Goal: Browse casually: Explore the website without a specific task or goal

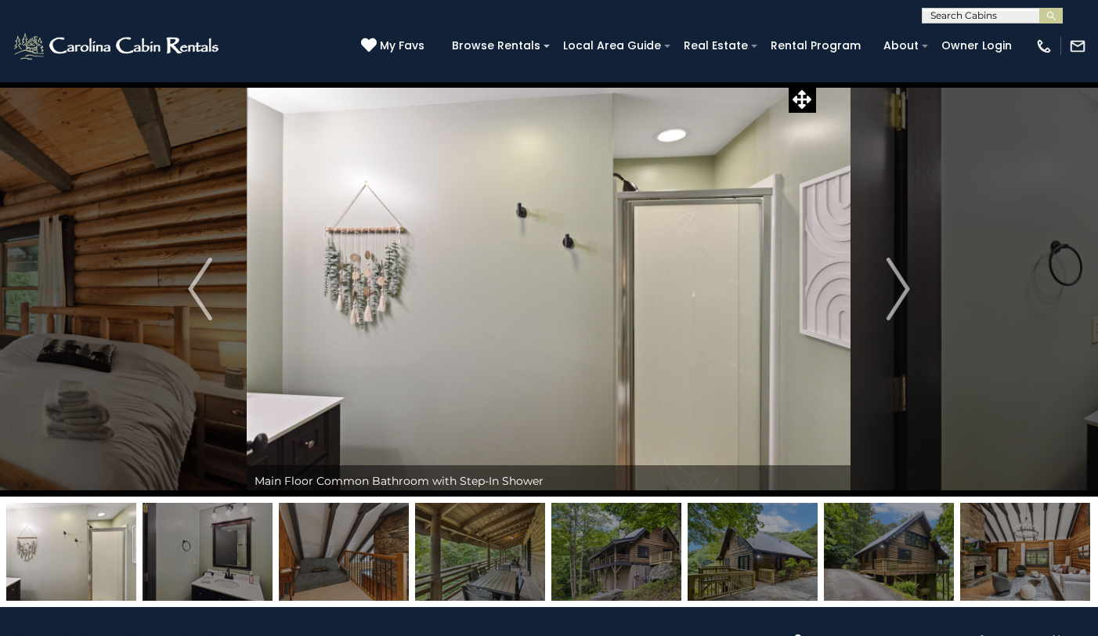
click at [907, 291] on img "Next" at bounding box center [897, 289] width 23 height 63
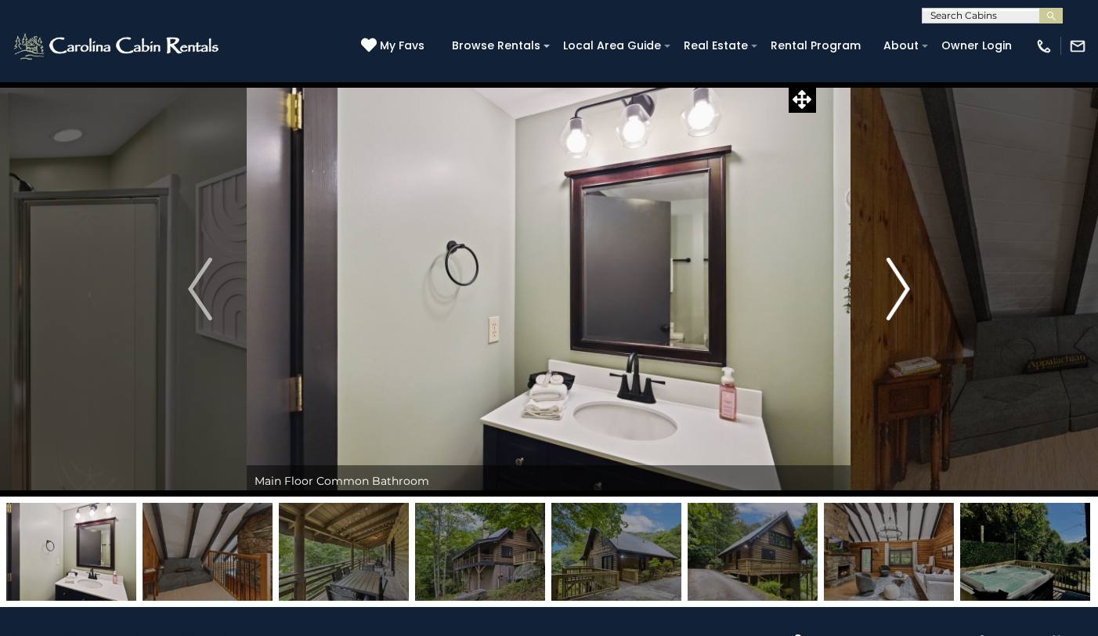
click at [907, 291] on img "Next" at bounding box center [897, 289] width 23 height 63
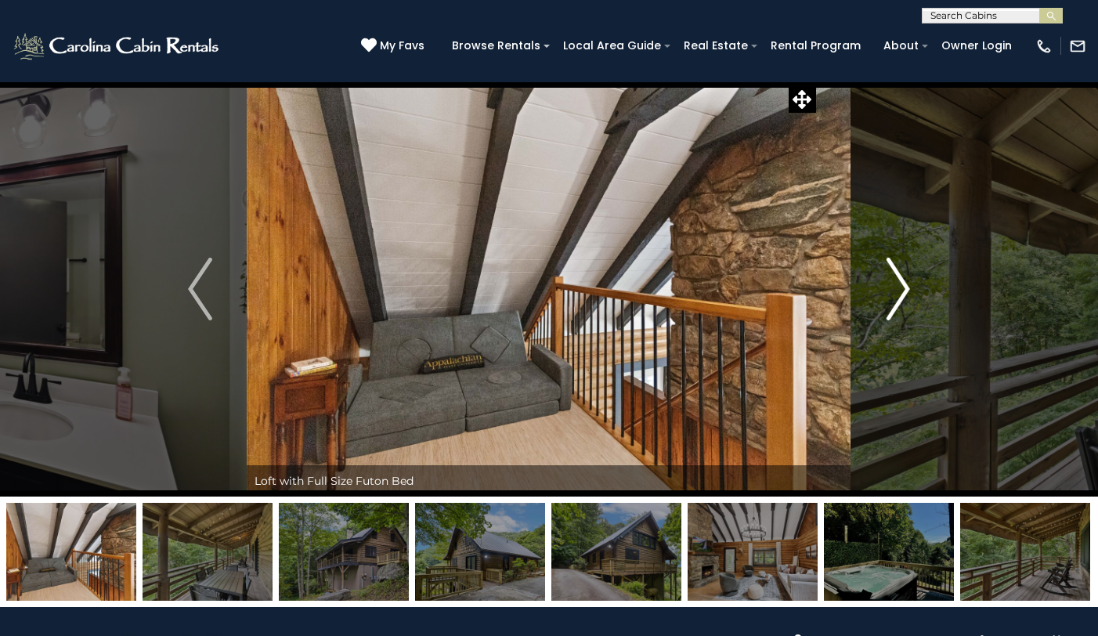
click at [907, 291] on img "Next" at bounding box center [897, 289] width 23 height 63
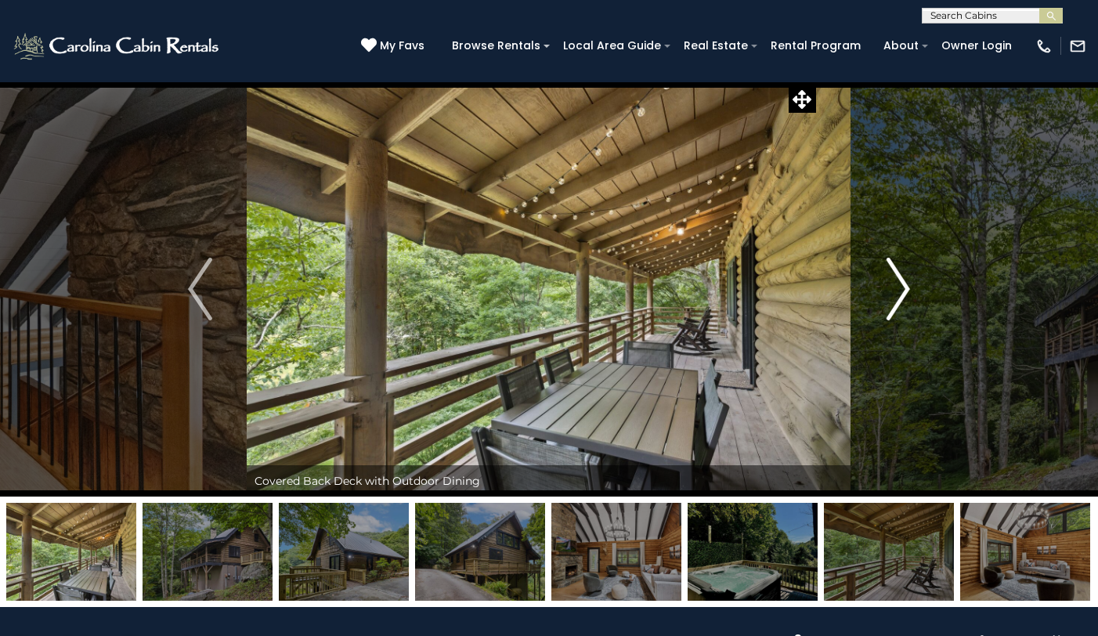
click at [907, 291] on img "Next" at bounding box center [897, 289] width 23 height 63
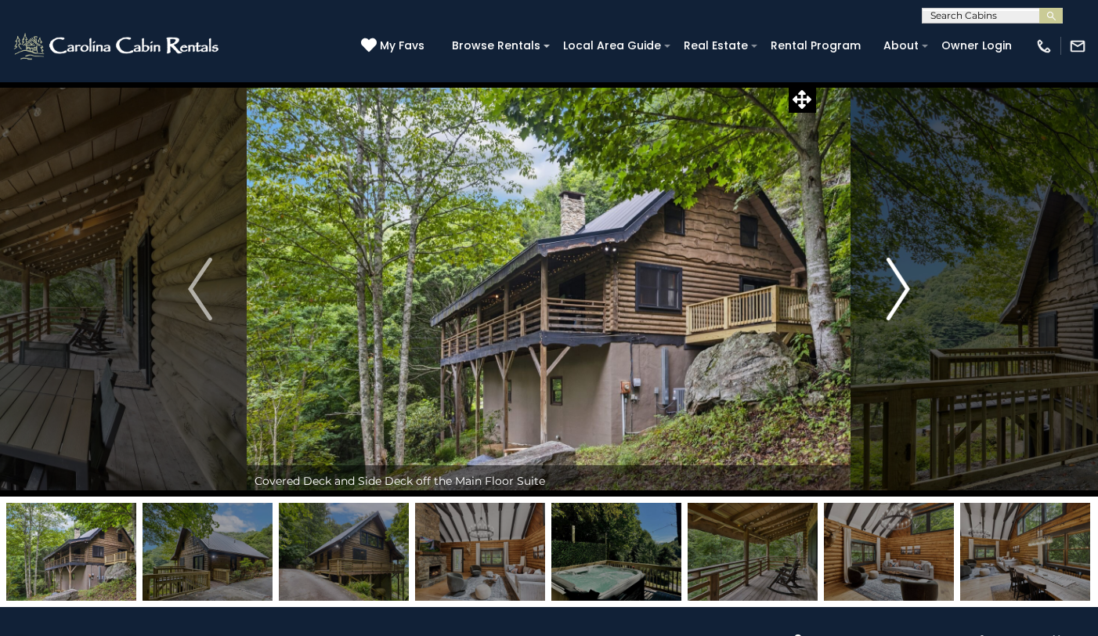
click at [907, 291] on img "Next" at bounding box center [897, 289] width 23 height 63
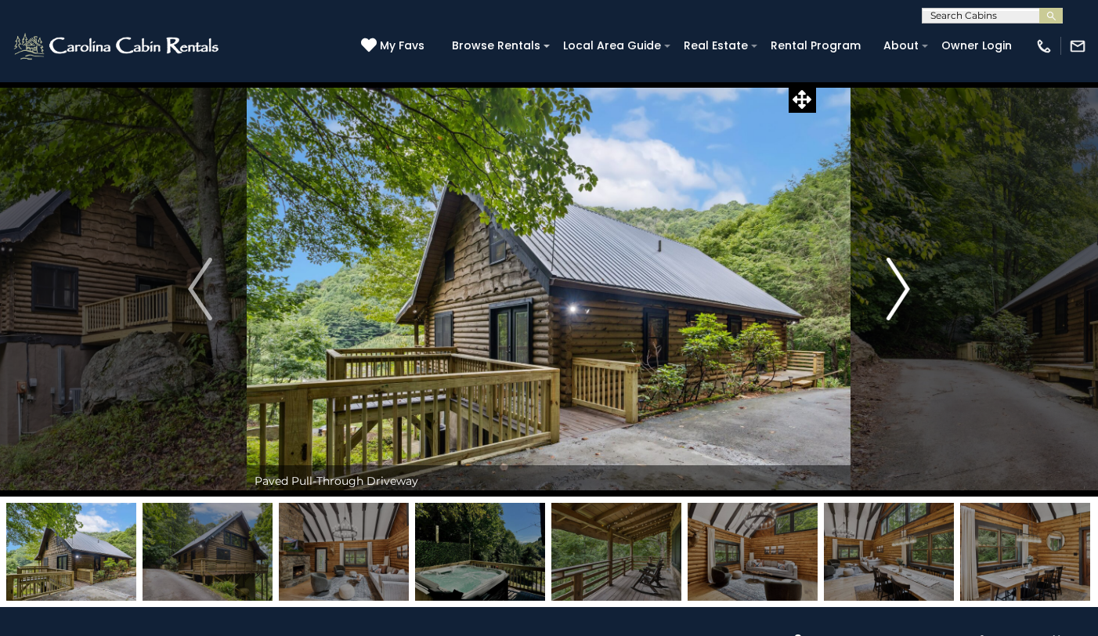
click at [907, 291] on img "Next" at bounding box center [897, 289] width 23 height 63
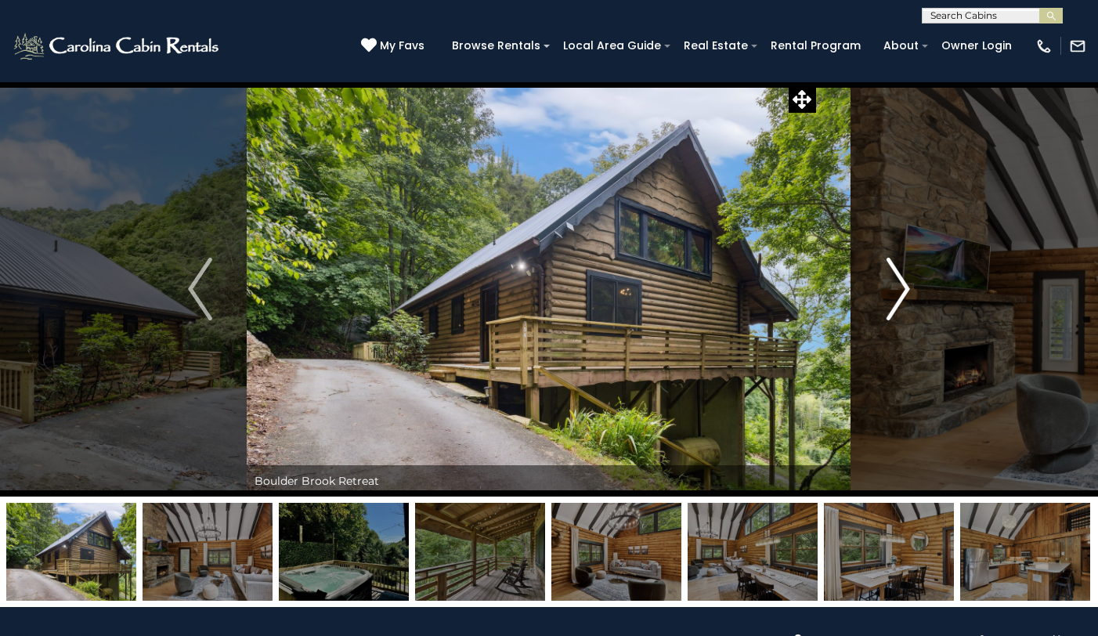
click at [907, 291] on img "Next" at bounding box center [897, 289] width 23 height 63
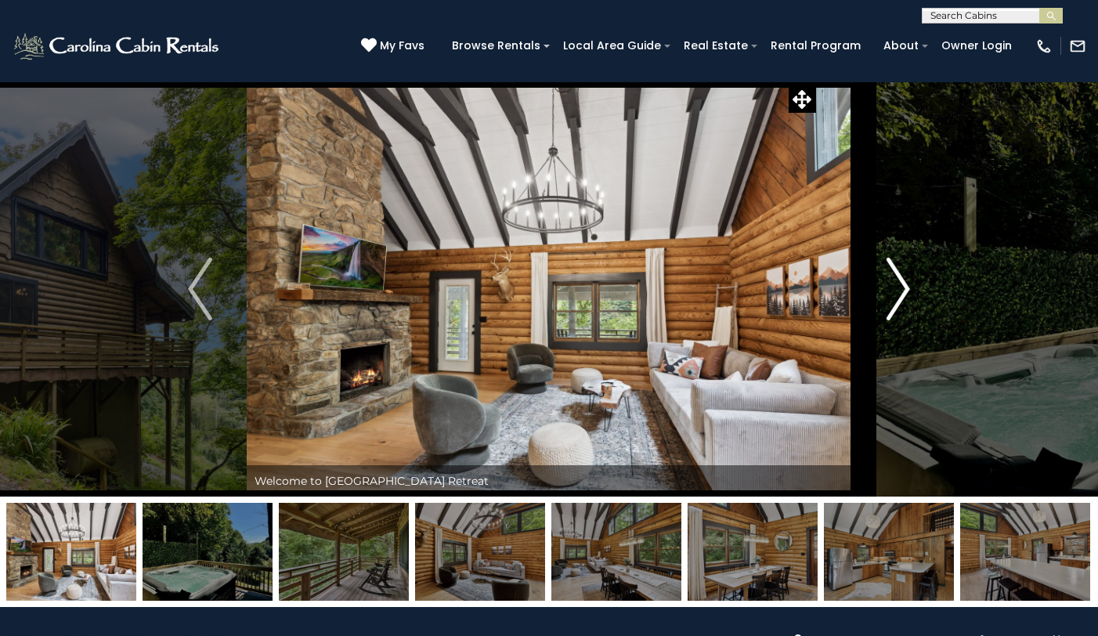
click at [907, 291] on img "Next" at bounding box center [897, 289] width 23 height 63
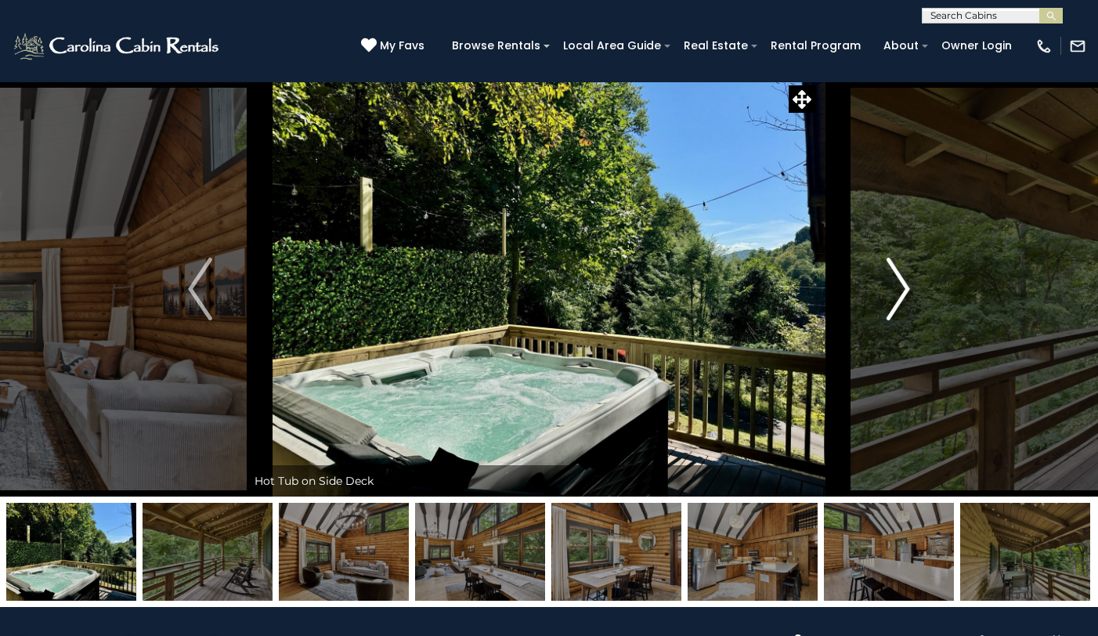
click at [907, 291] on img "Next" at bounding box center [897, 289] width 23 height 63
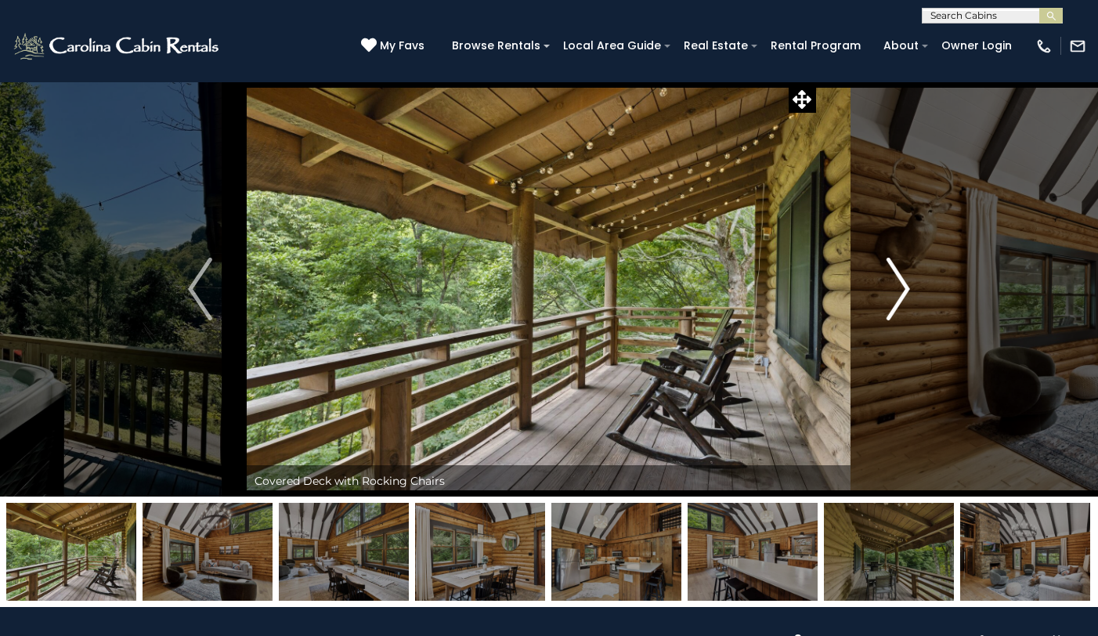
click at [907, 291] on img "Next" at bounding box center [897, 289] width 23 height 63
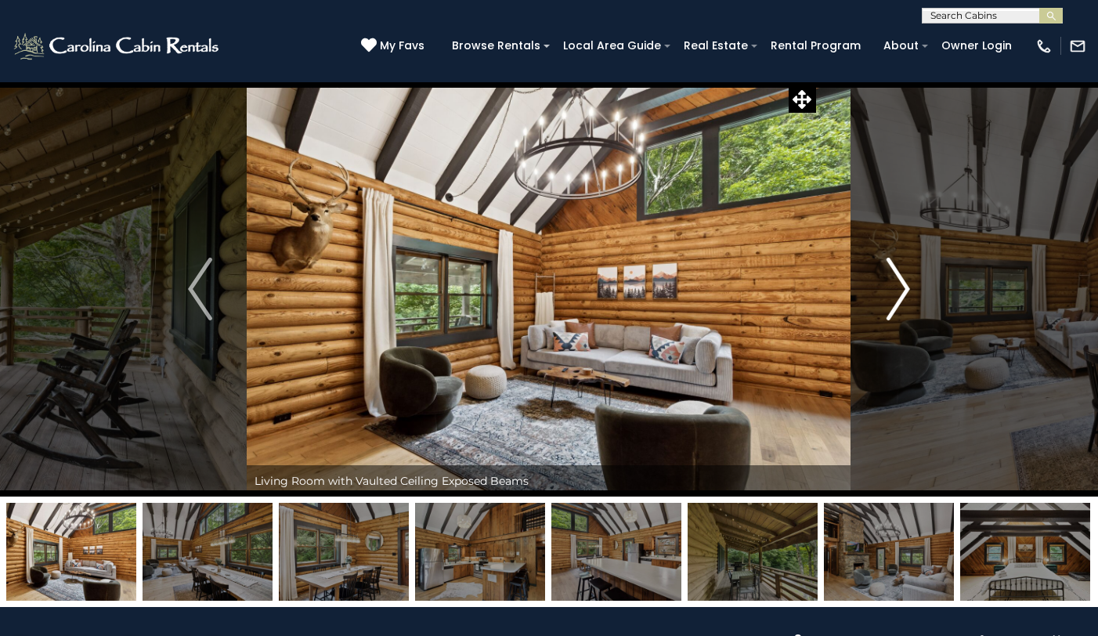
click at [907, 291] on img "Next" at bounding box center [897, 289] width 23 height 63
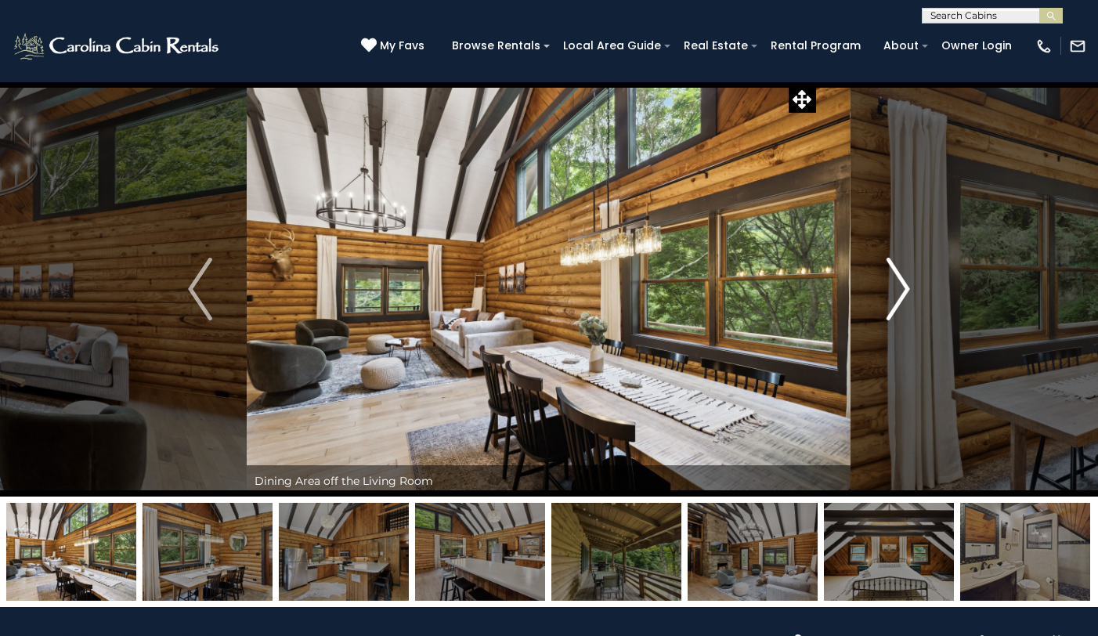
click at [907, 291] on img "Next" at bounding box center [897, 289] width 23 height 63
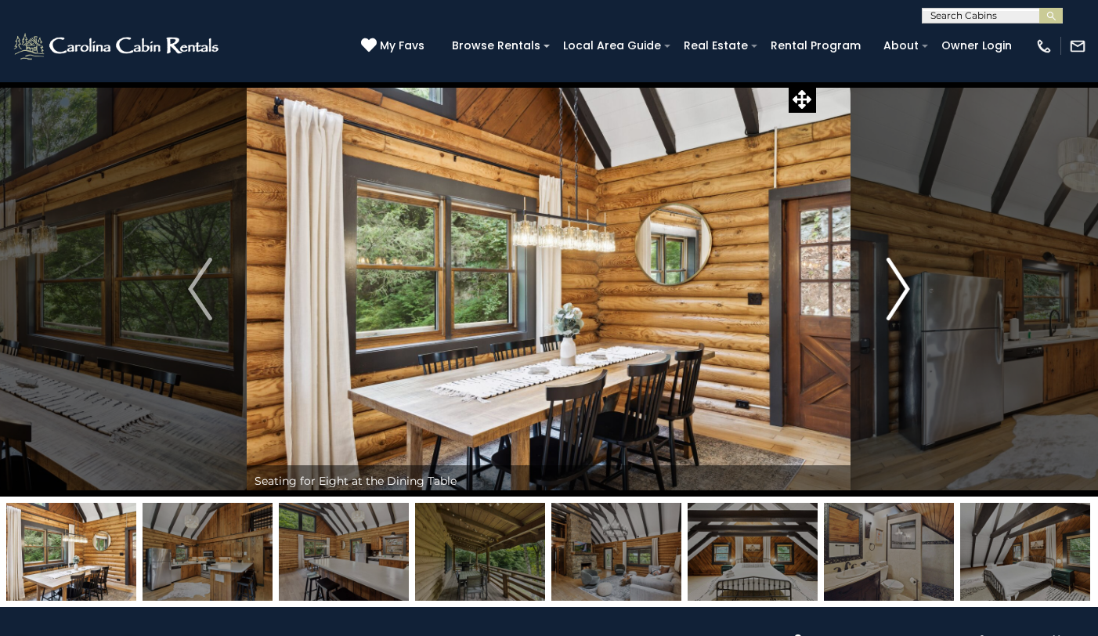
click at [907, 291] on img "Next" at bounding box center [897, 289] width 23 height 63
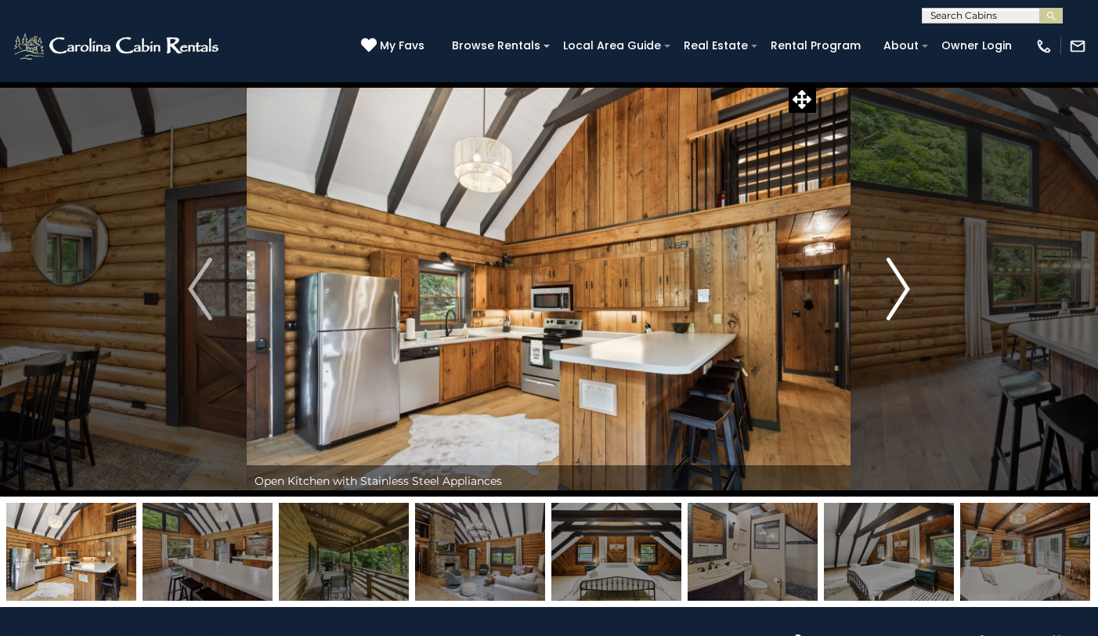
click at [907, 291] on img "Next" at bounding box center [897, 289] width 23 height 63
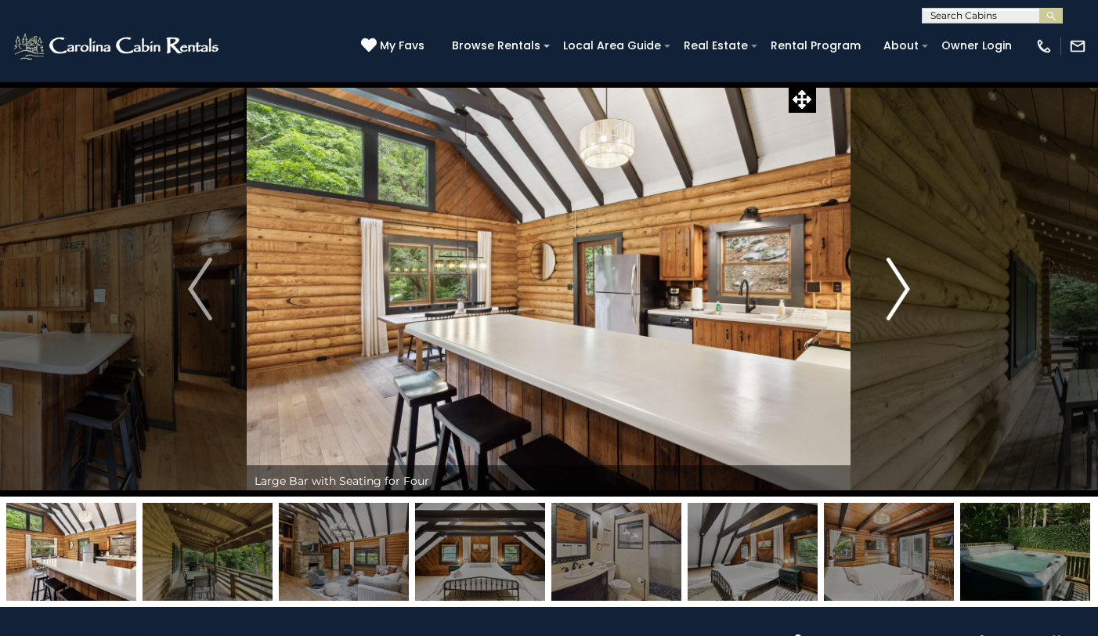
click at [907, 291] on img "Next" at bounding box center [897, 289] width 23 height 63
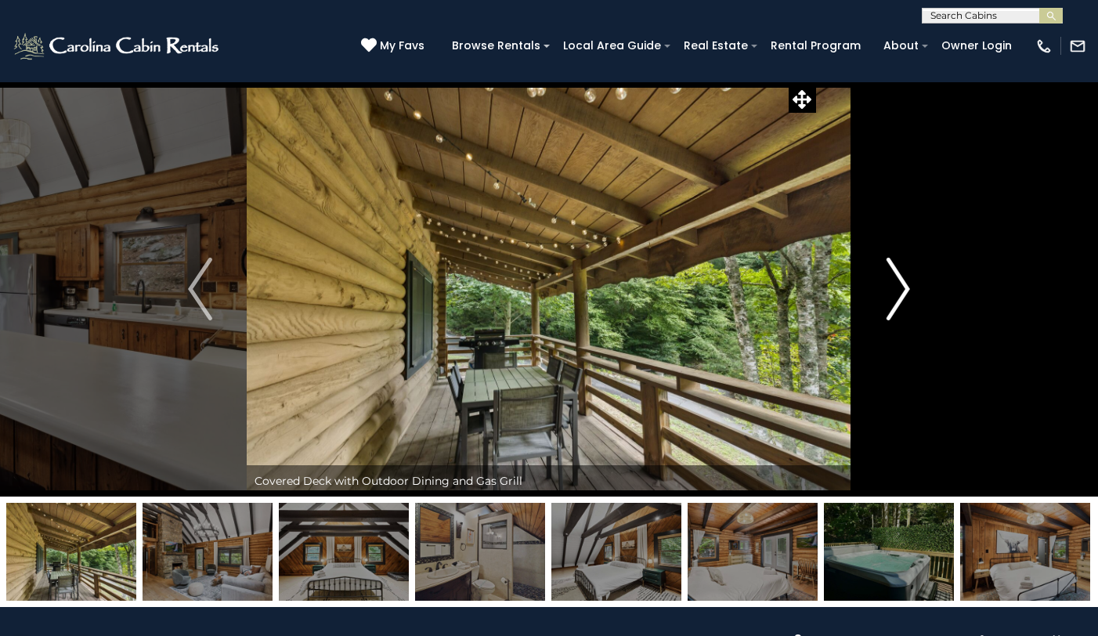
click at [907, 291] on img "Next" at bounding box center [897, 289] width 23 height 63
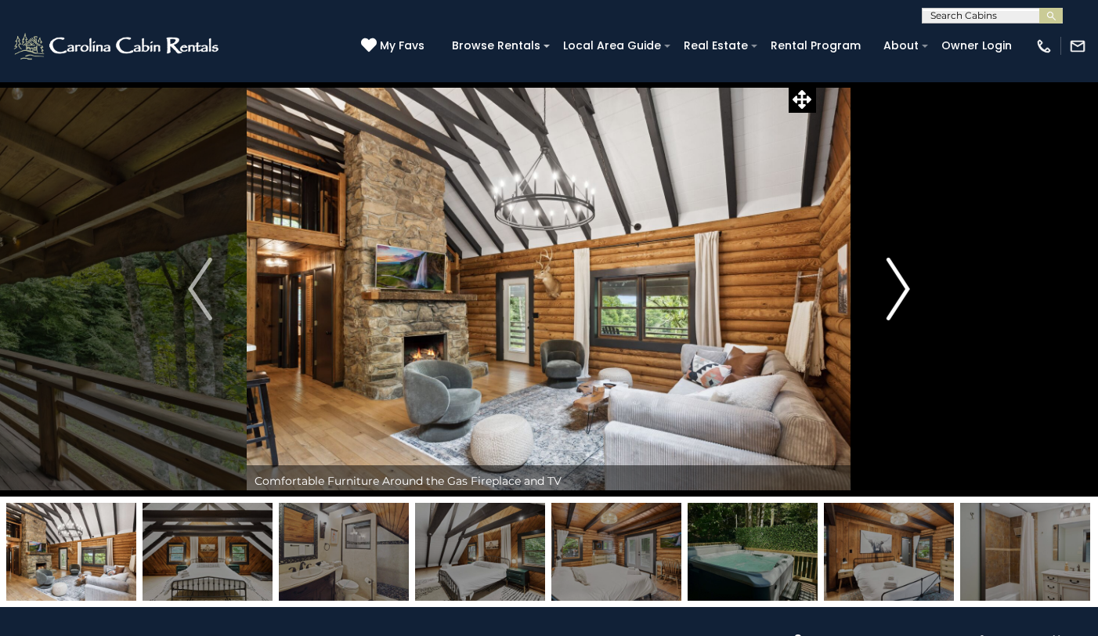
click at [907, 291] on img "Next" at bounding box center [897, 289] width 23 height 63
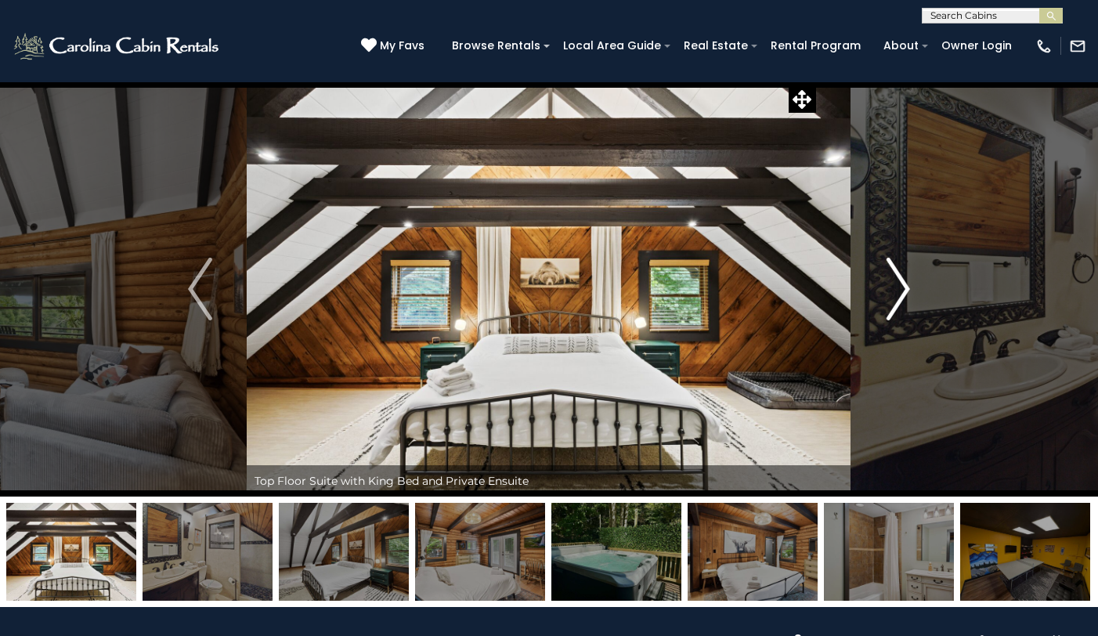
click at [907, 291] on img "Next" at bounding box center [897, 289] width 23 height 63
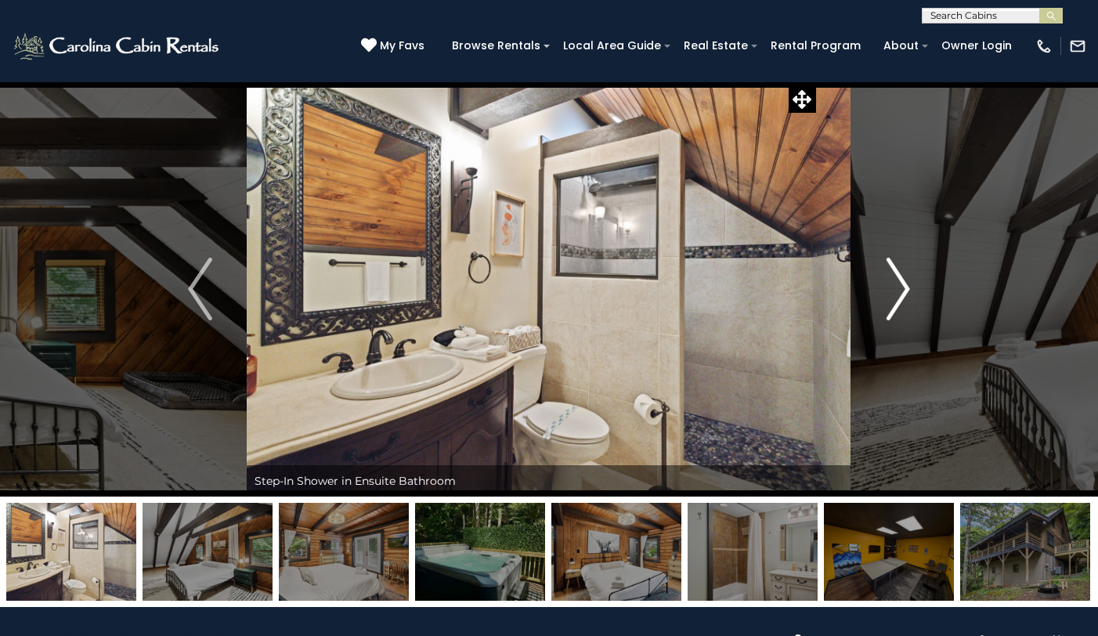
click at [907, 291] on img "Next" at bounding box center [897, 289] width 23 height 63
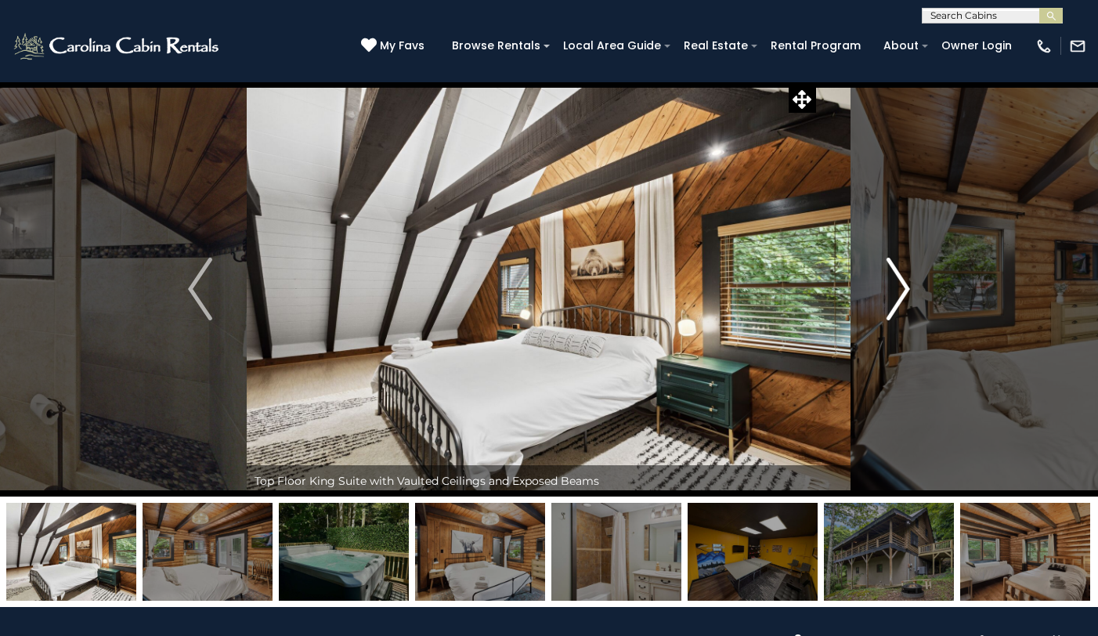
click at [907, 291] on img "Next" at bounding box center [897, 289] width 23 height 63
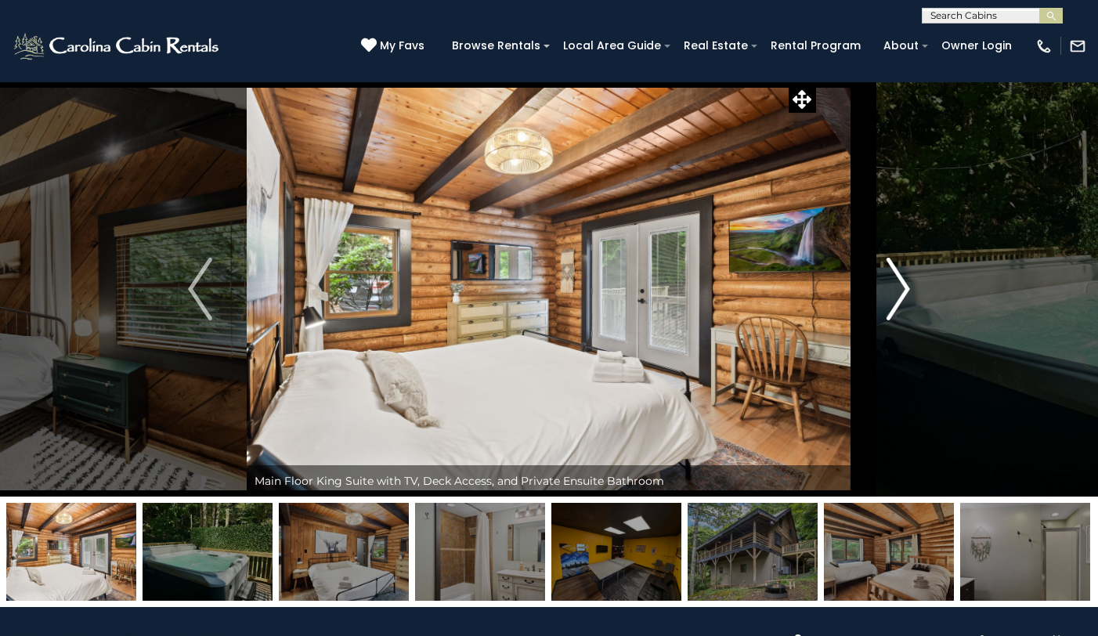
click at [907, 291] on img "Next" at bounding box center [897, 289] width 23 height 63
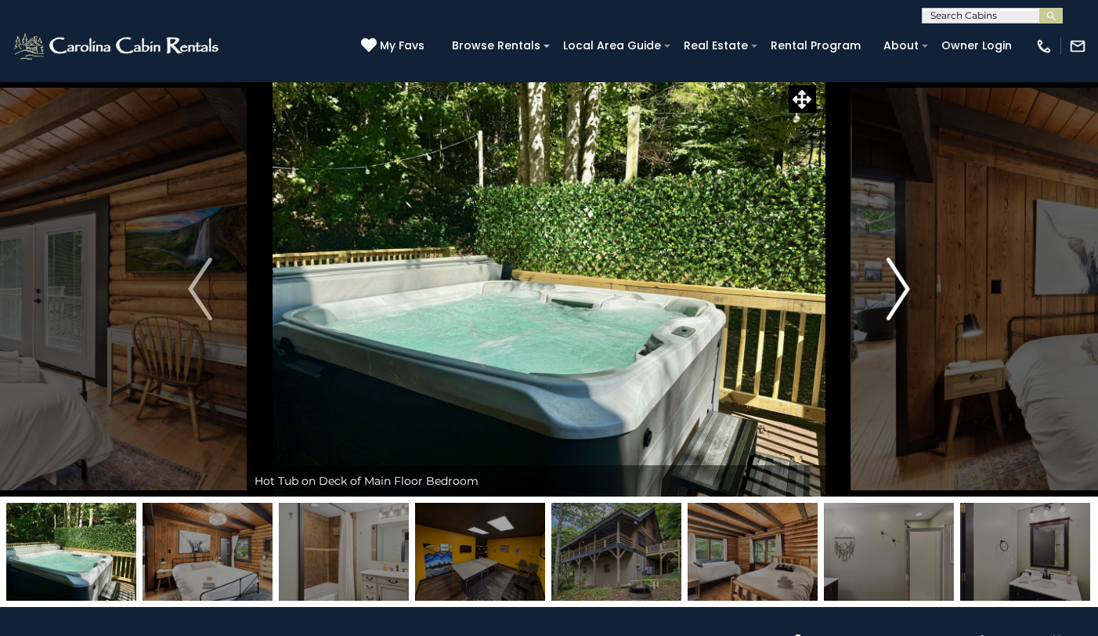
click at [907, 291] on img "Next" at bounding box center [897, 289] width 23 height 63
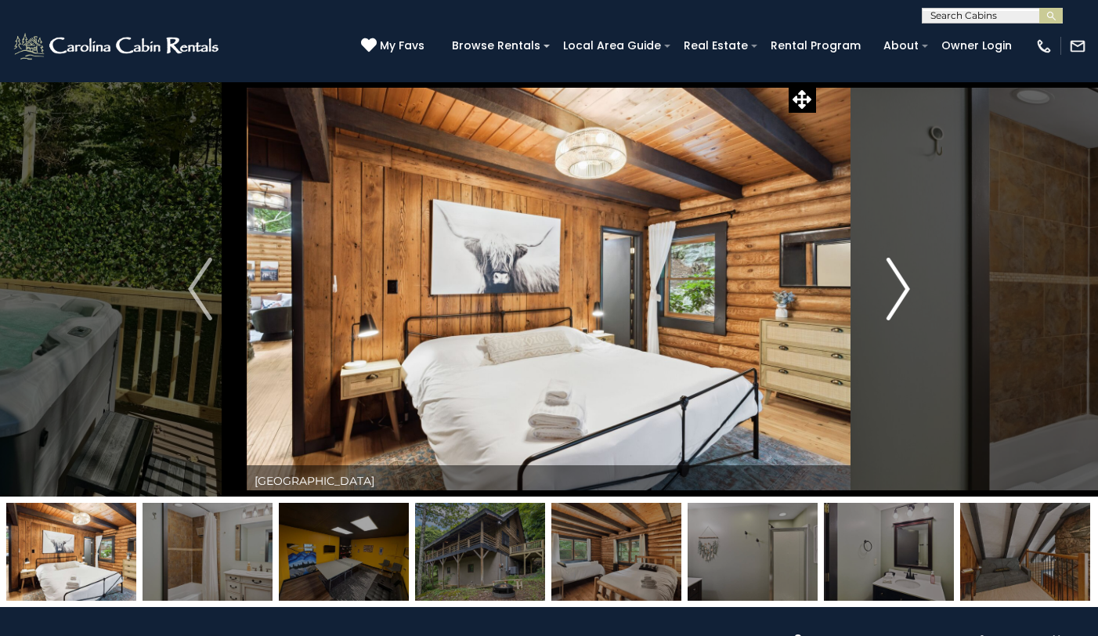
click at [907, 291] on img "Next" at bounding box center [897, 289] width 23 height 63
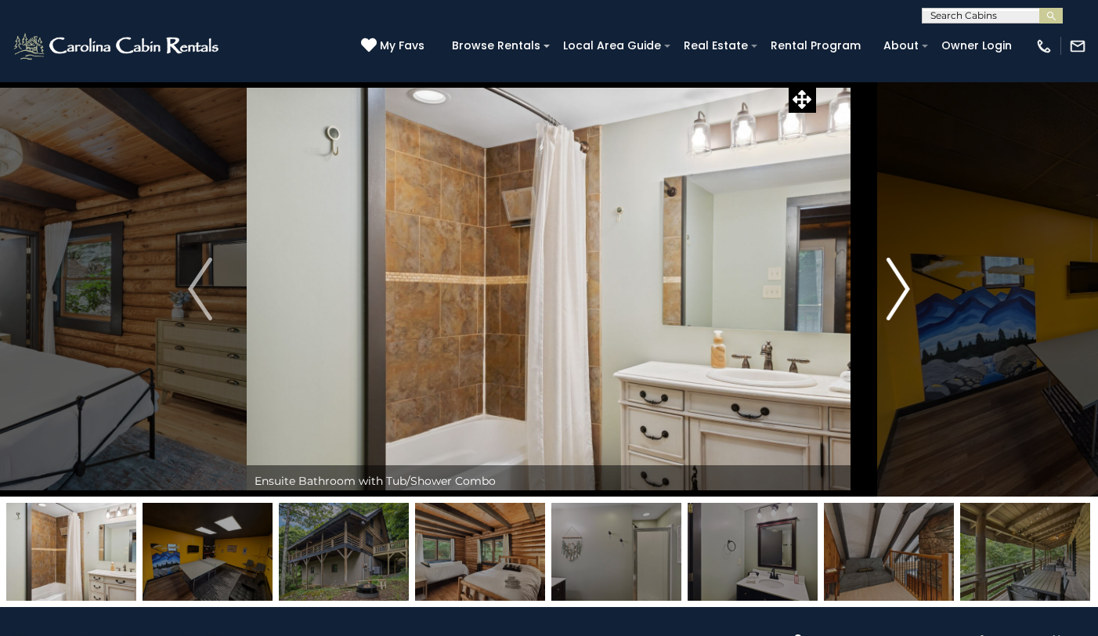
click at [907, 291] on img "Next" at bounding box center [897, 289] width 23 height 63
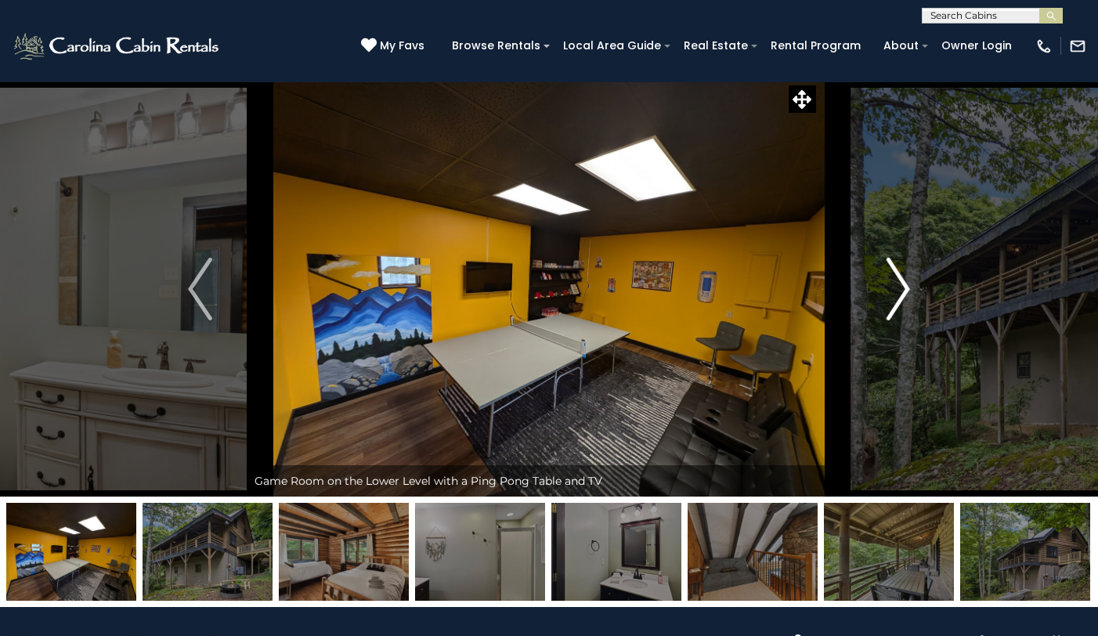
click at [907, 291] on img "Next" at bounding box center [897, 289] width 23 height 63
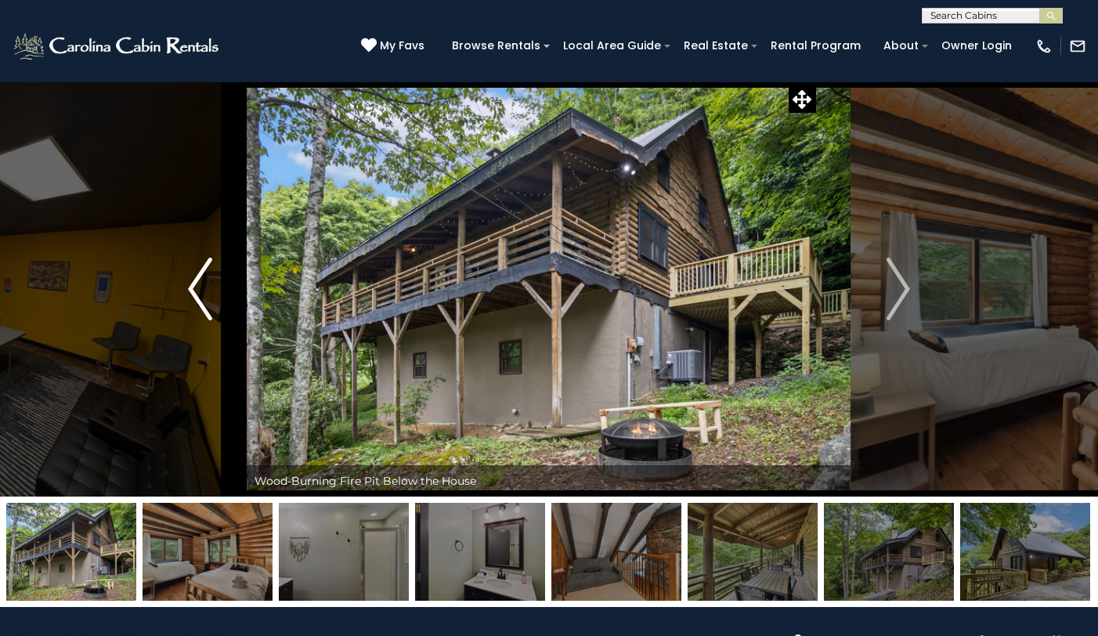
click at [200, 303] on img "Previous" at bounding box center [199, 289] width 23 height 63
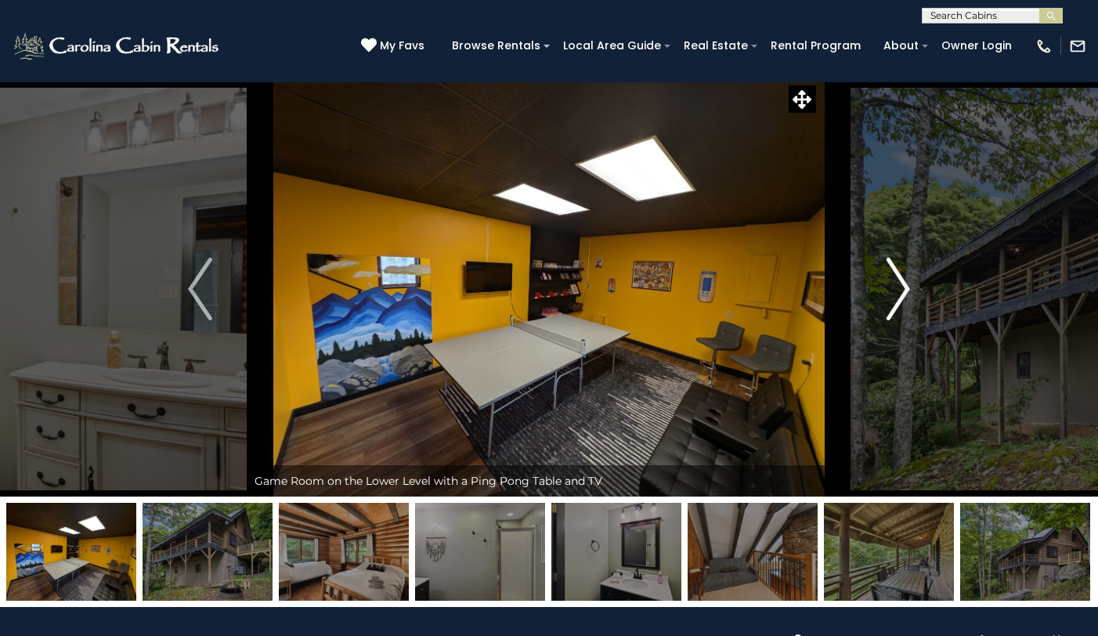
click at [899, 294] on img "Next" at bounding box center [897, 289] width 23 height 63
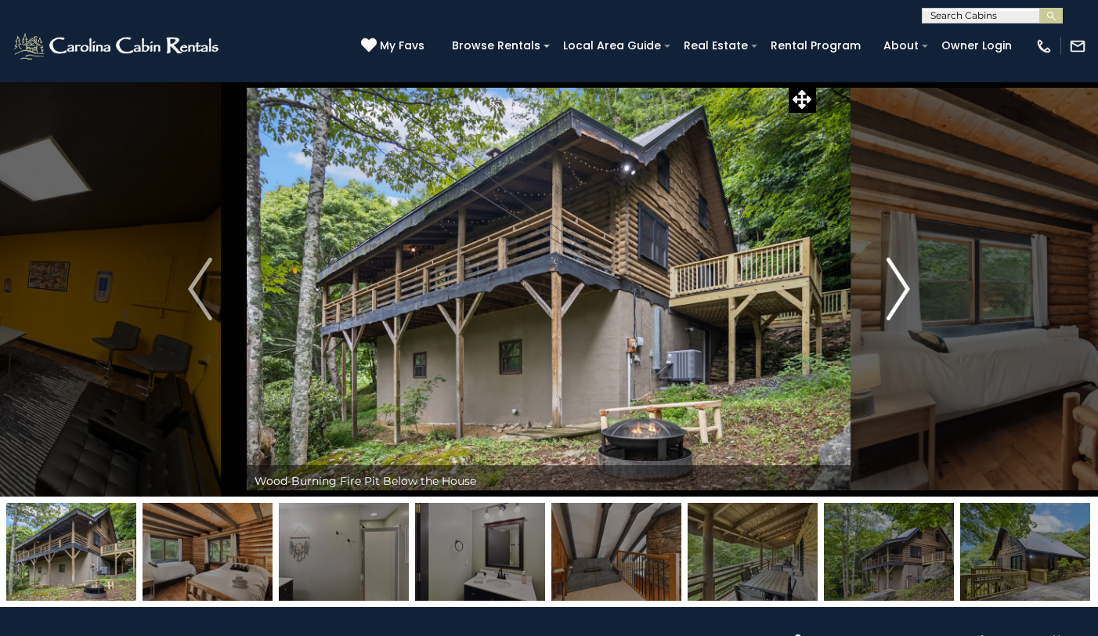
click at [899, 294] on img "Next" at bounding box center [897, 289] width 23 height 63
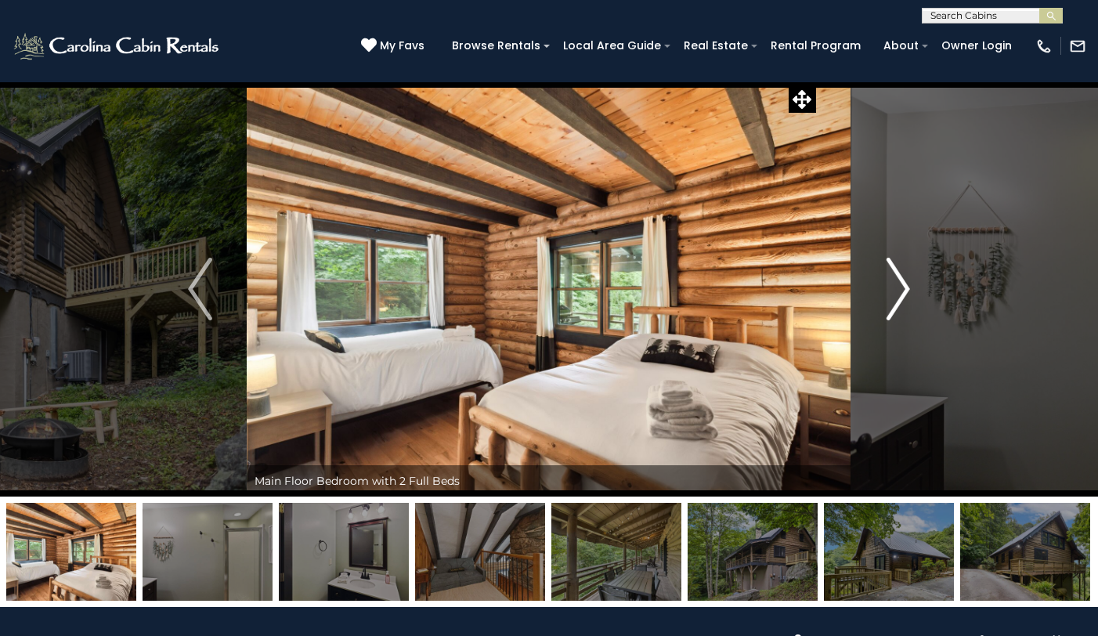
click at [899, 294] on img "Next" at bounding box center [897, 289] width 23 height 63
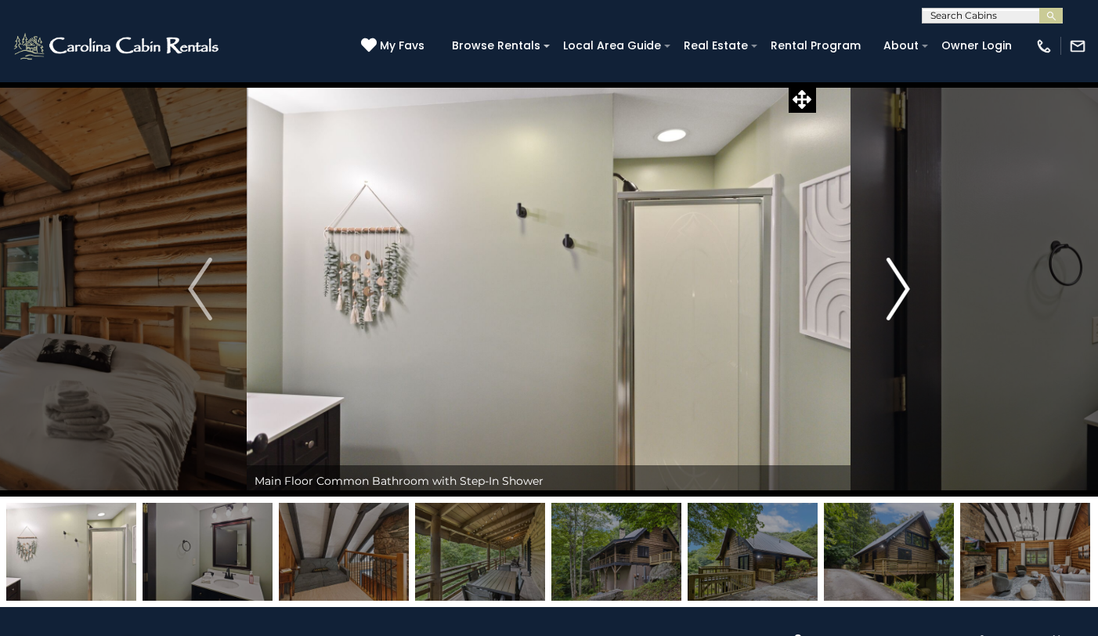
click at [899, 294] on img "Next" at bounding box center [897, 289] width 23 height 63
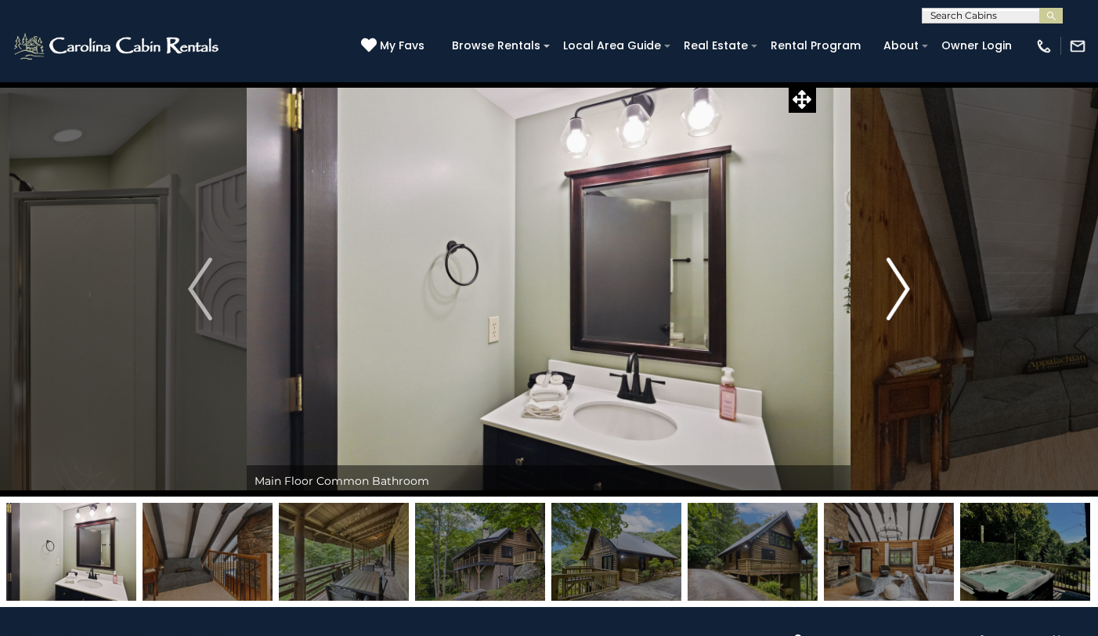
click at [899, 295] on img "Next" at bounding box center [897, 289] width 23 height 63
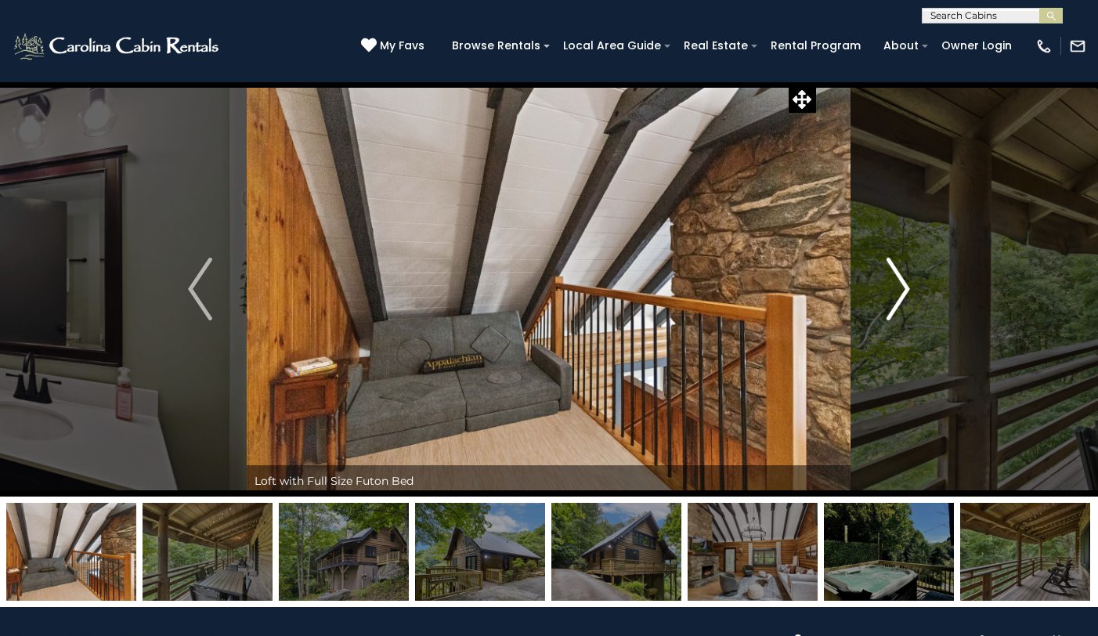
click at [899, 295] on img "Next" at bounding box center [897, 289] width 23 height 63
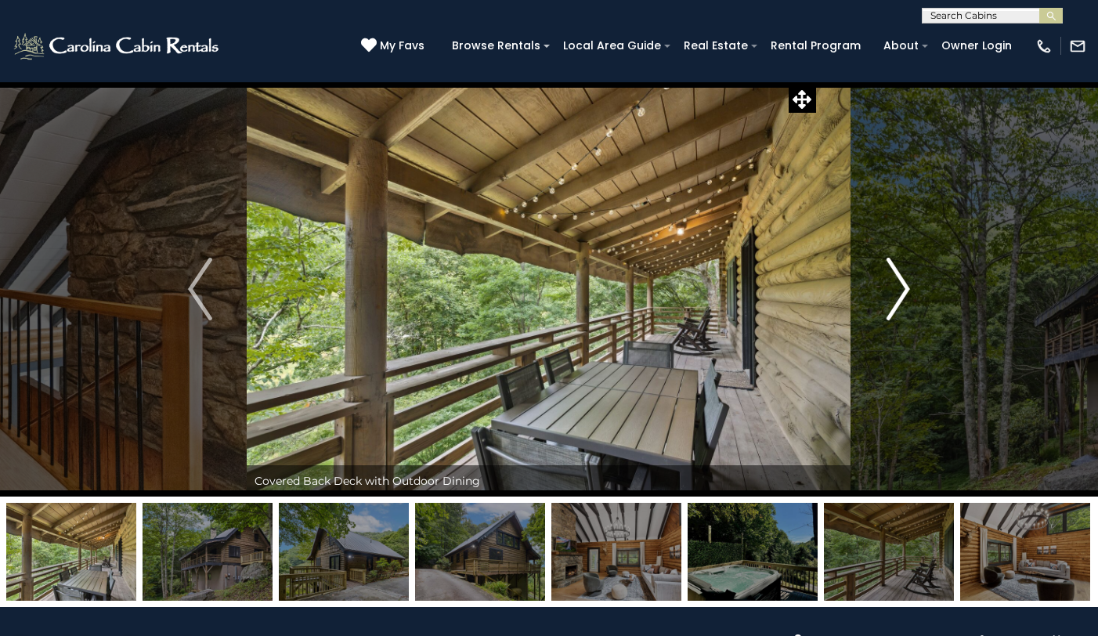
click at [898, 295] on img "Next" at bounding box center [897, 289] width 23 height 63
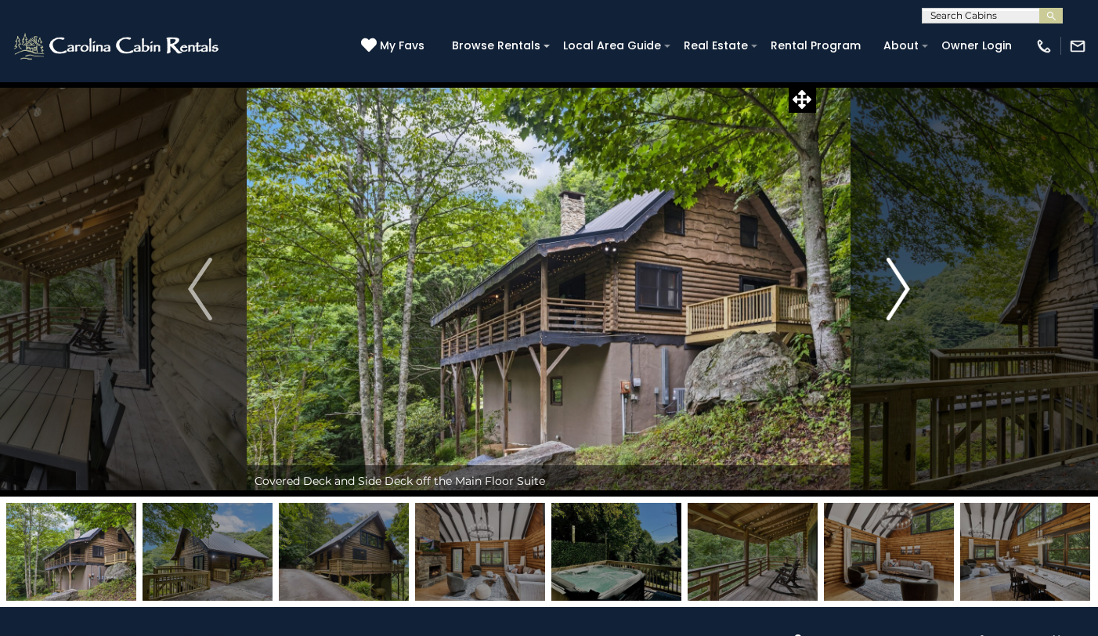
click at [898, 297] on img "Next" at bounding box center [897, 289] width 23 height 63
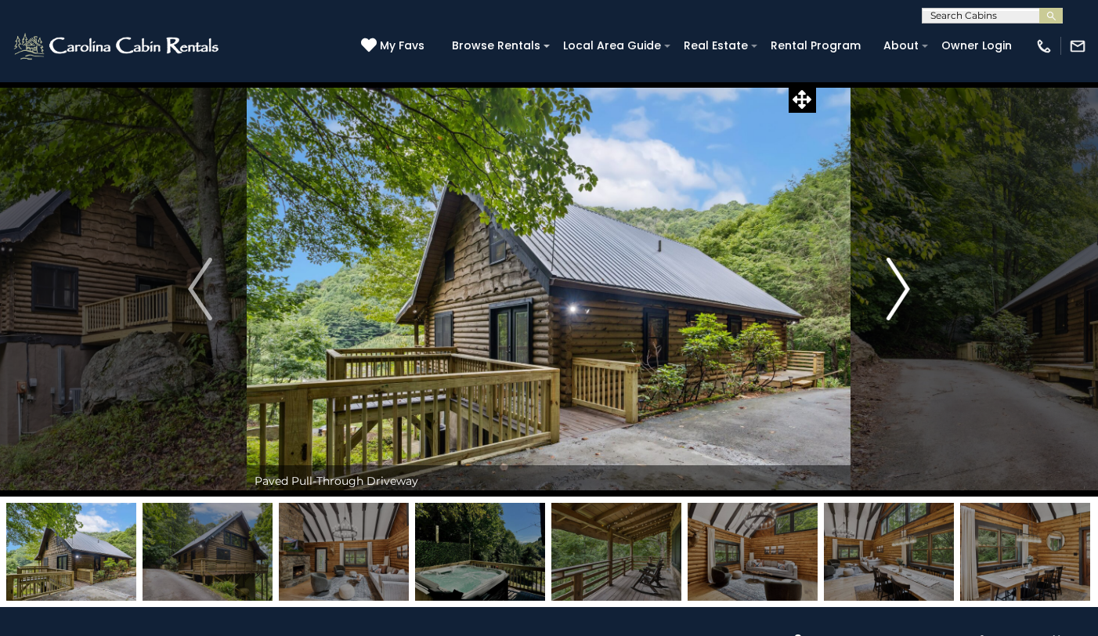
click at [898, 297] on img "Next" at bounding box center [897, 289] width 23 height 63
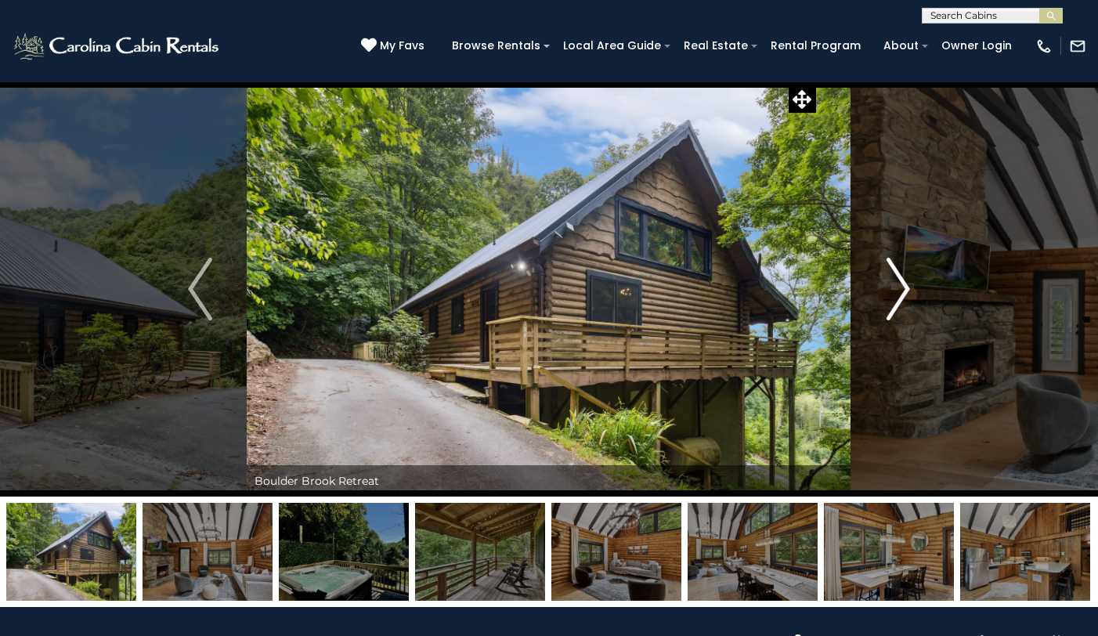
click at [898, 297] on img "Next" at bounding box center [897, 289] width 23 height 63
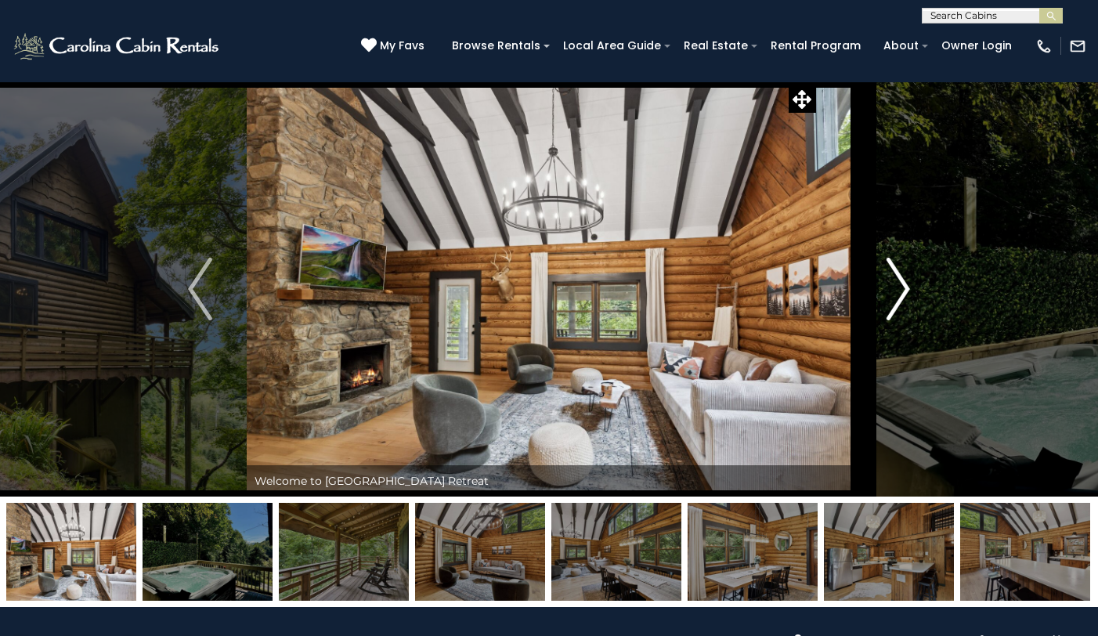
click at [898, 297] on img "Next" at bounding box center [897, 289] width 23 height 63
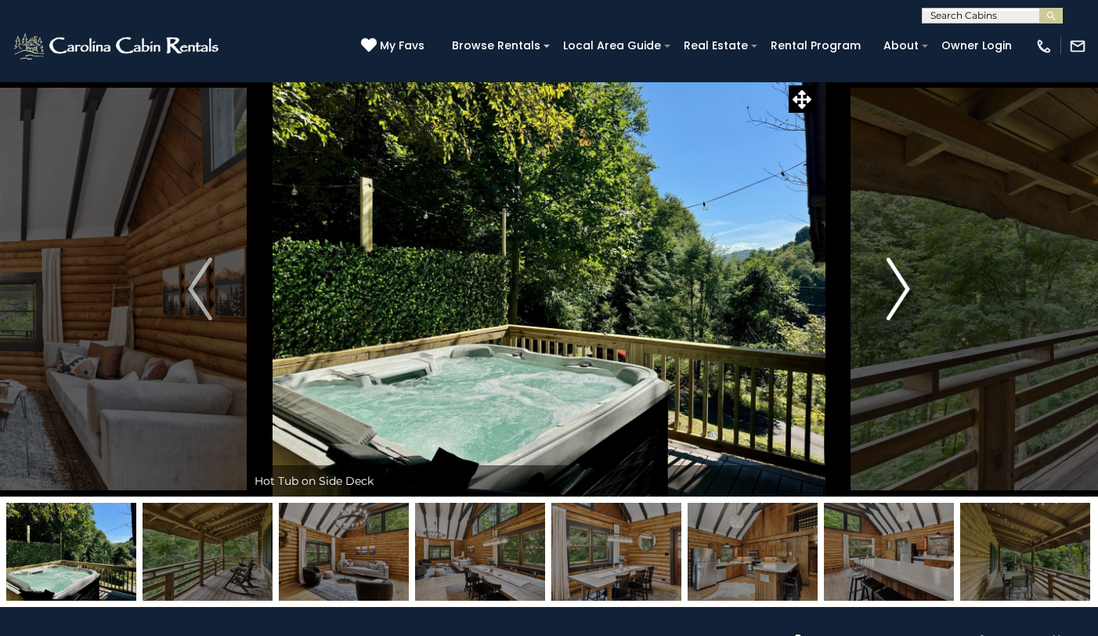
click at [898, 297] on img "Next" at bounding box center [897, 289] width 23 height 63
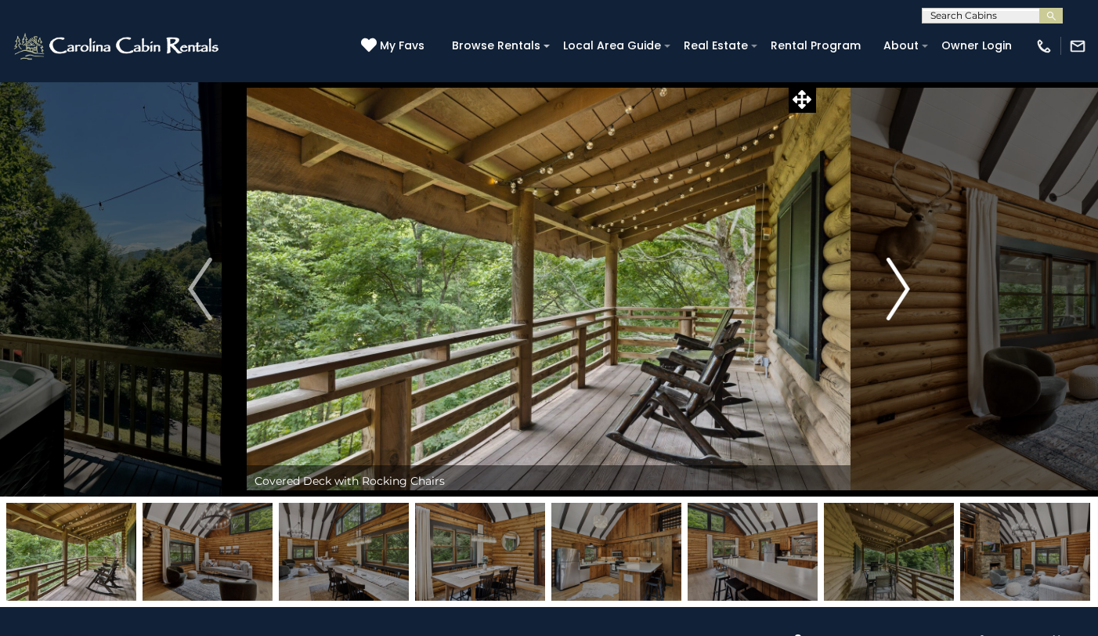
click at [898, 297] on img "Next" at bounding box center [897, 289] width 23 height 63
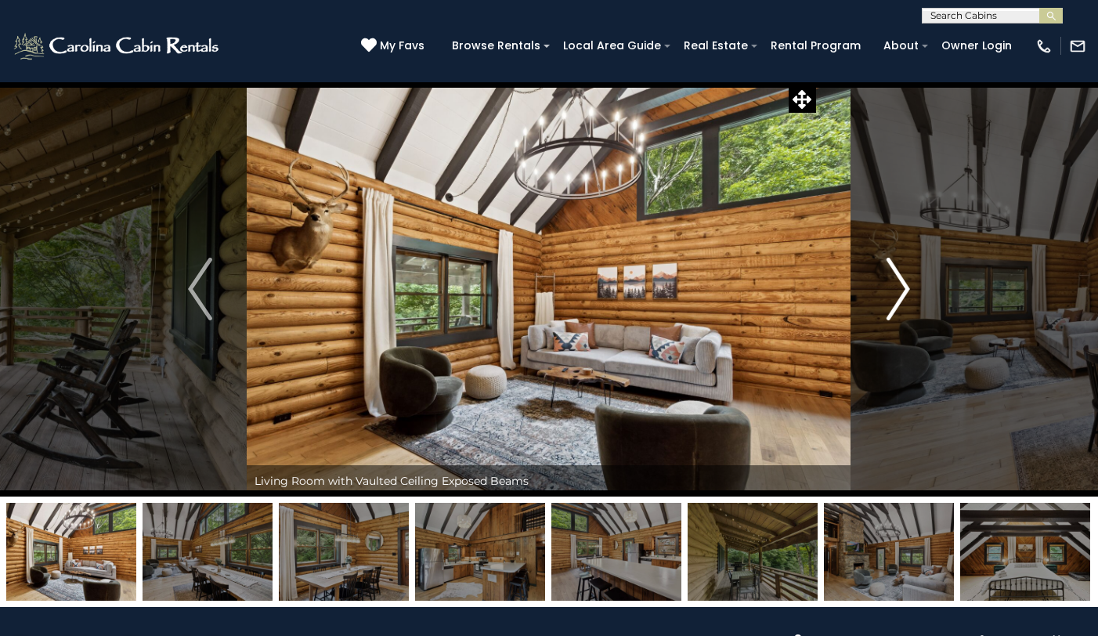
click at [897, 297] on img "Next" at bounding box center [897, 289] width 23 height 63
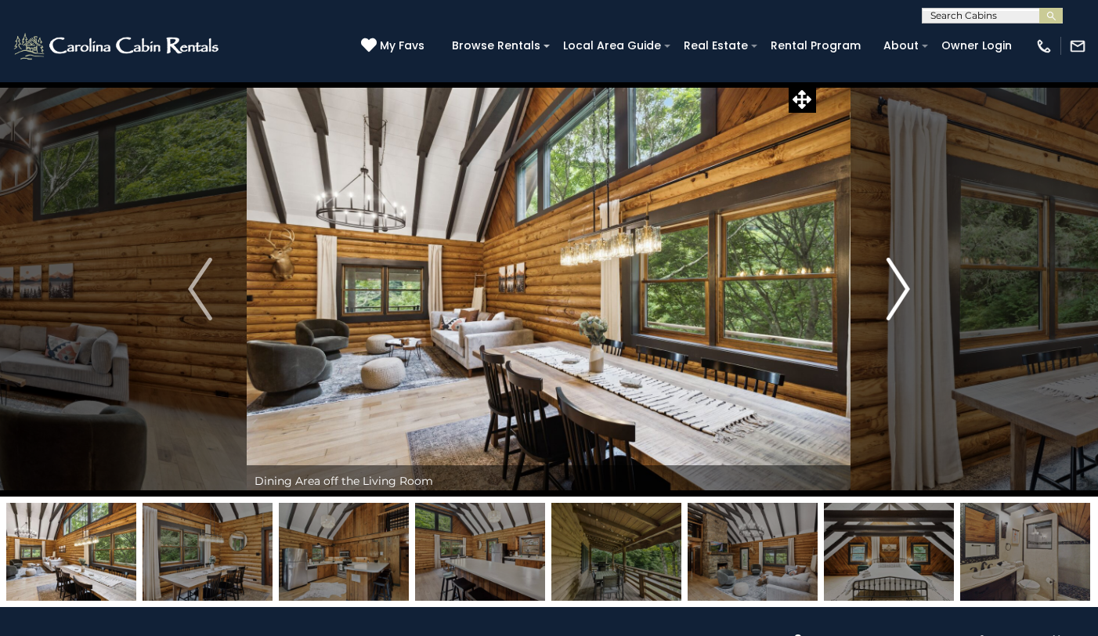
click at [897, 297] on img "Next" at bounding box center [897, 289] width 23 height 63
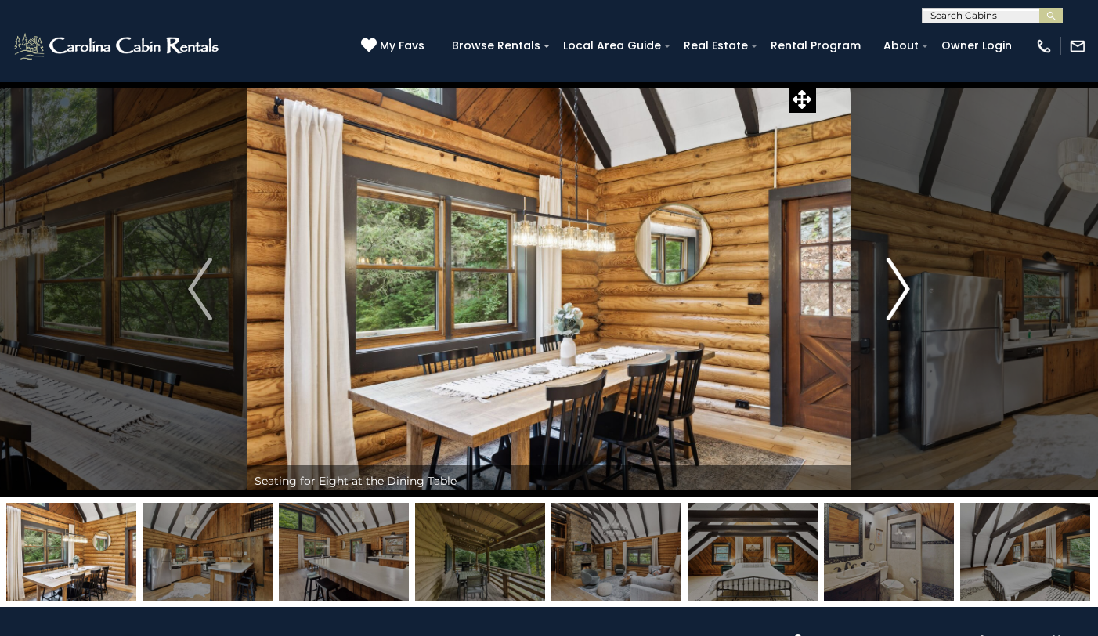
click at [896, 297] on img "Next" at bounding box center [897, 289] width 23 height 63
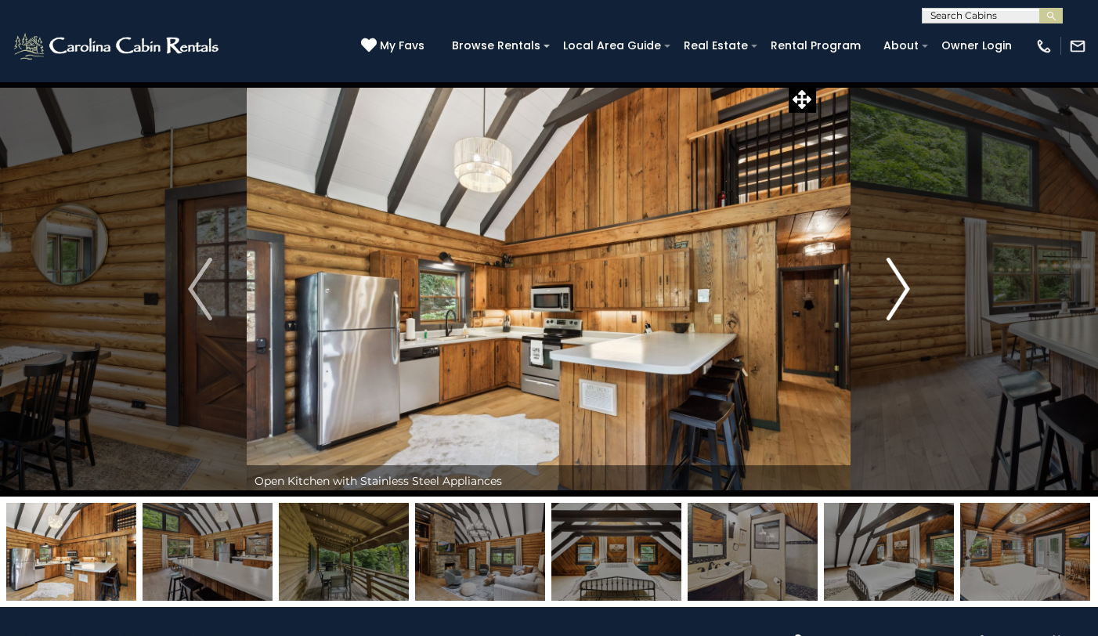
click at [896, 297] on img "Next" at bounding box center [897, 289] width 23 height 63
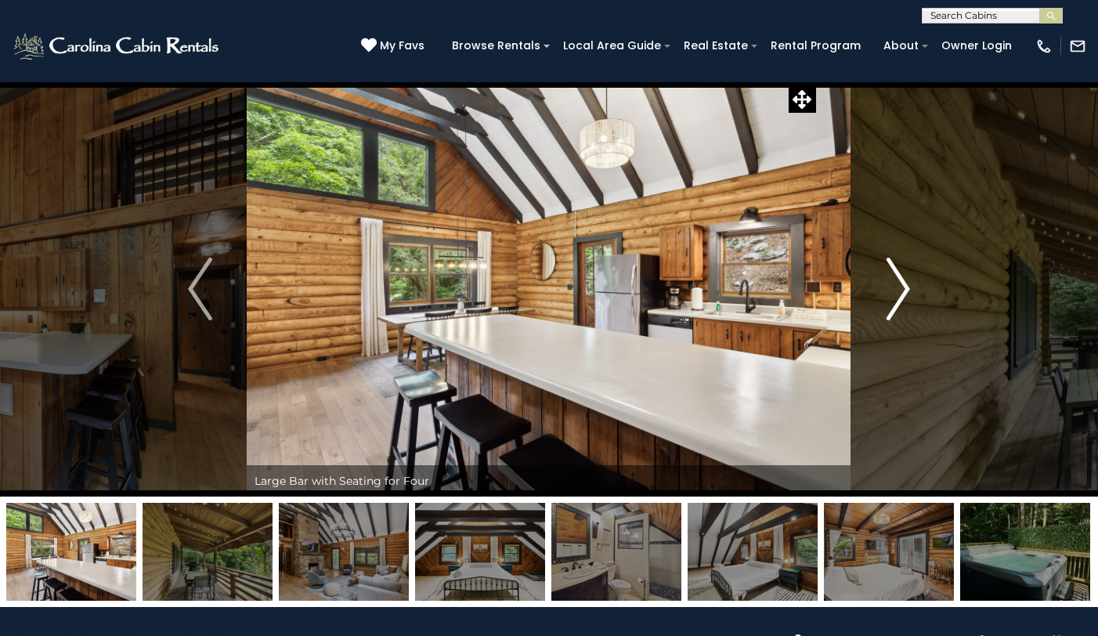
click at [896, 297] on img "Next" at bounding box center [897, 289] width 23 height 63
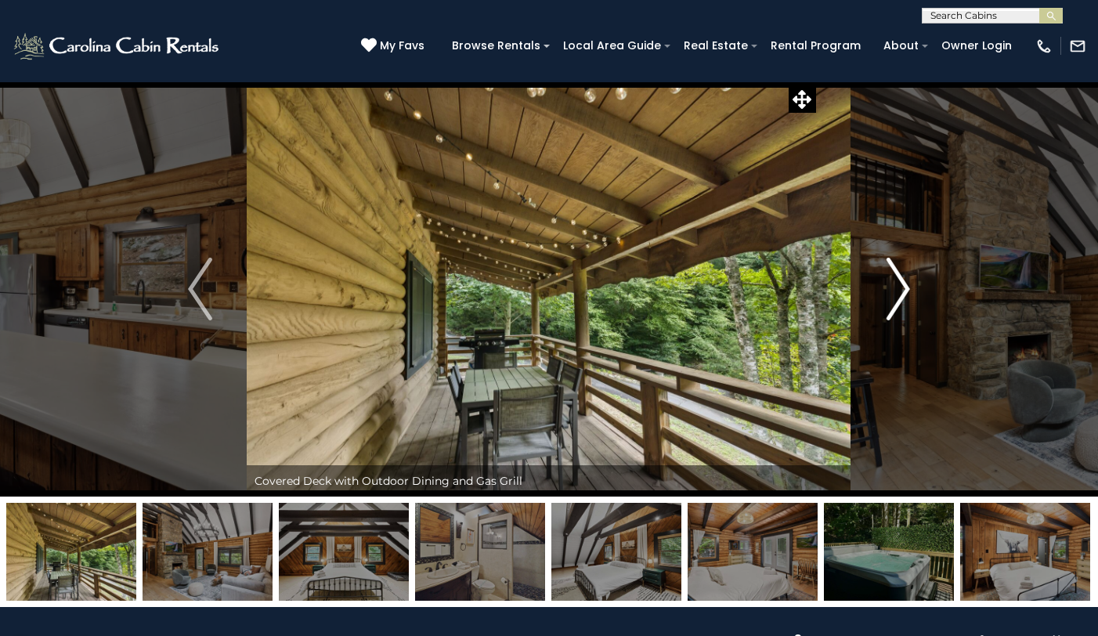
click at [896, 298] on img "Next" at bounding box center [897, 289] width 23 height 63
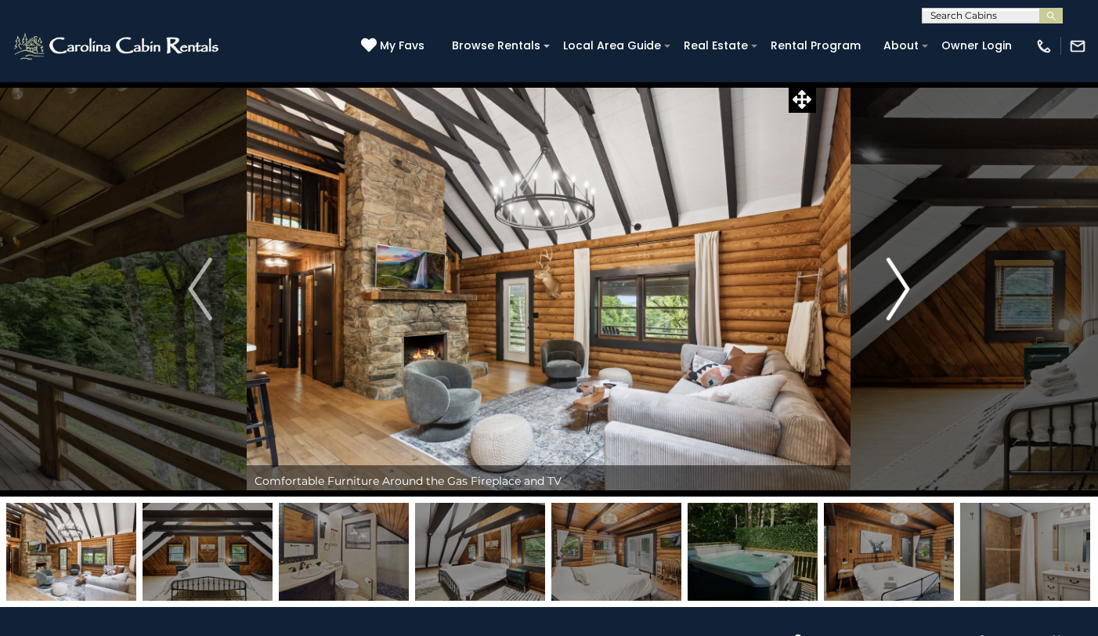
click at [896, 298] on img "Next" at bounding box center [897, 289] width 23 height 63
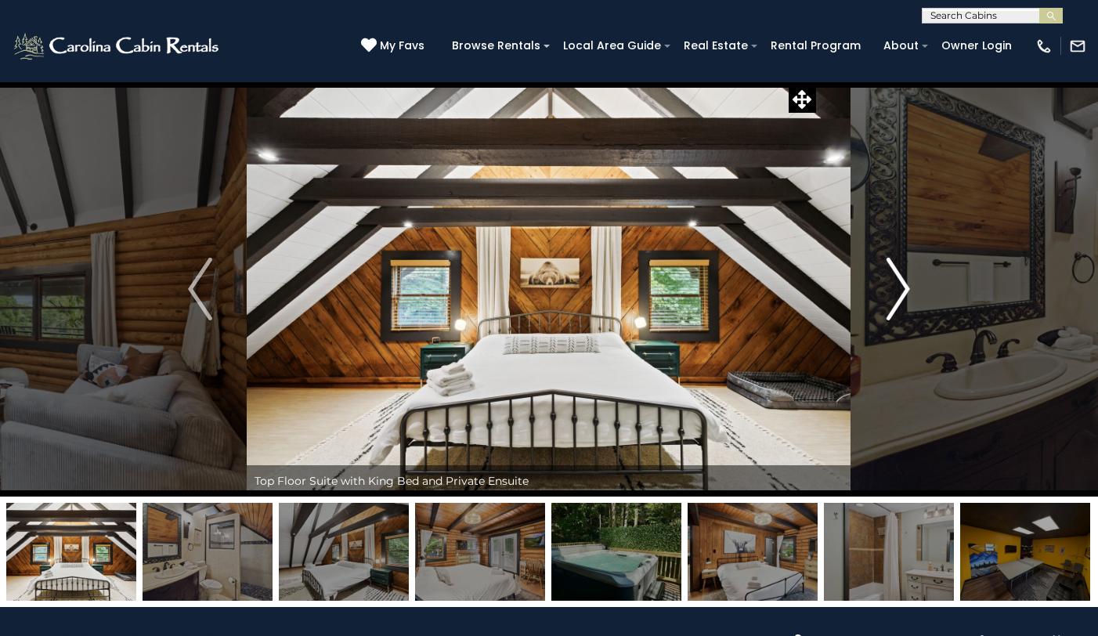
click at [896, 298] on img "Next" at bounding box center [897, 289] width 23 height 63
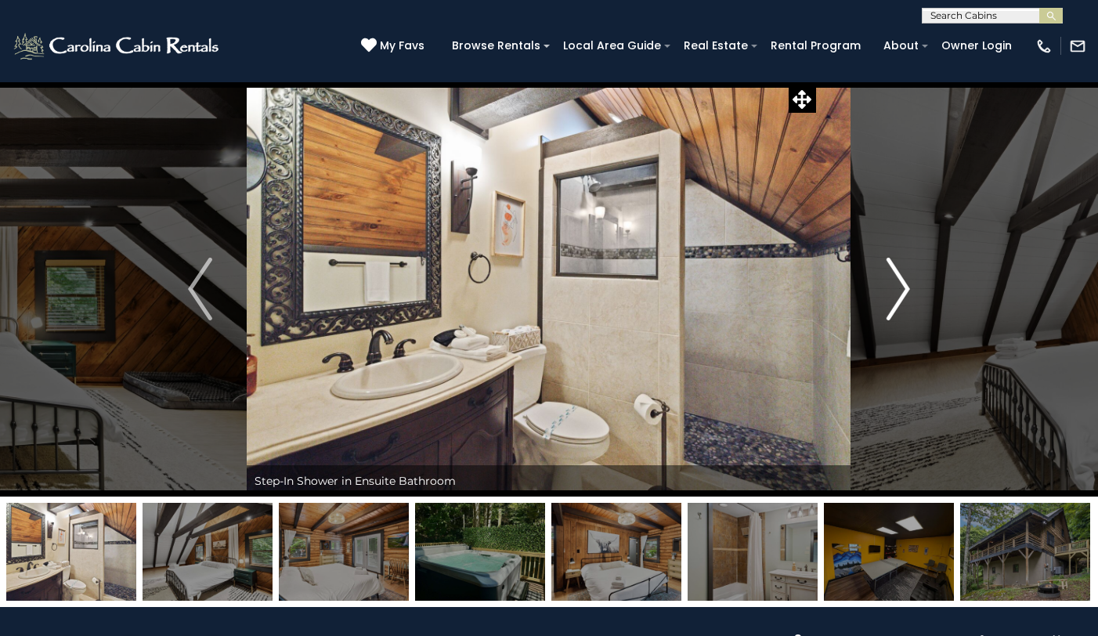
click at [896, 298] on img "Next" at bounding box center [897, 289] width 23 height 63
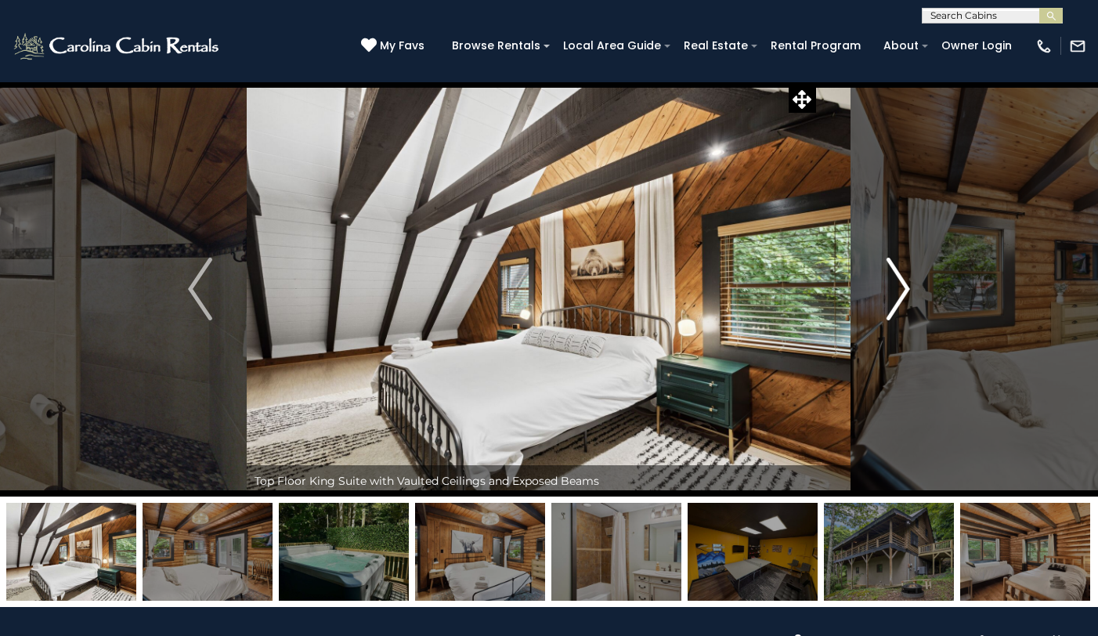
click at [896, 298] on img "Next" at bounding box center [897, 289] width 23 height 63
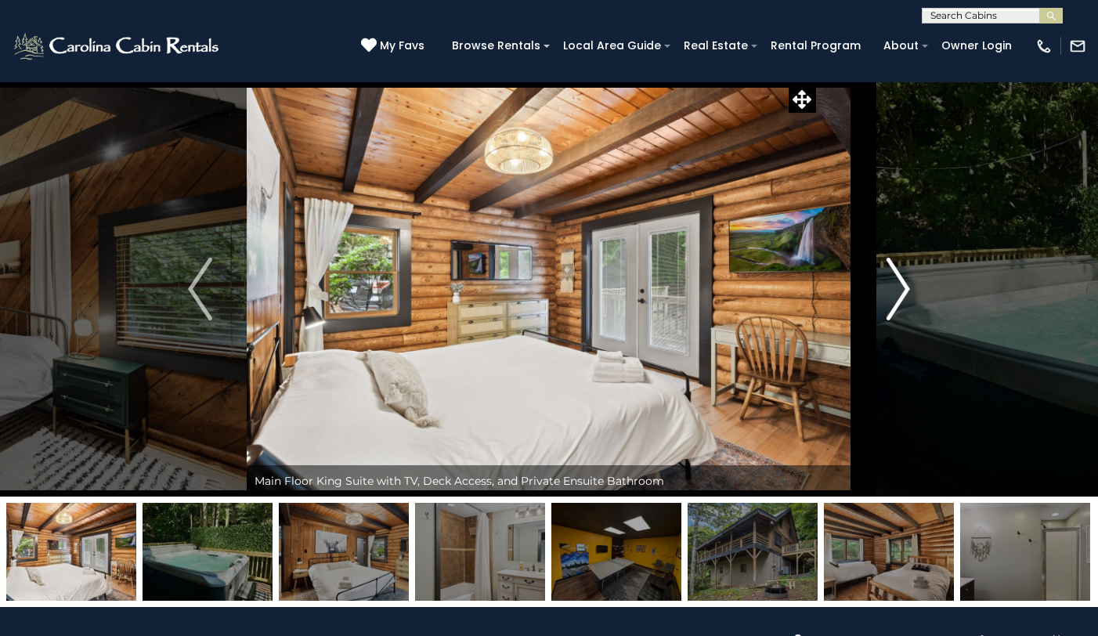
click at [896, 298] on img "Next" at bounding box center [897, 289] width 23 height 63
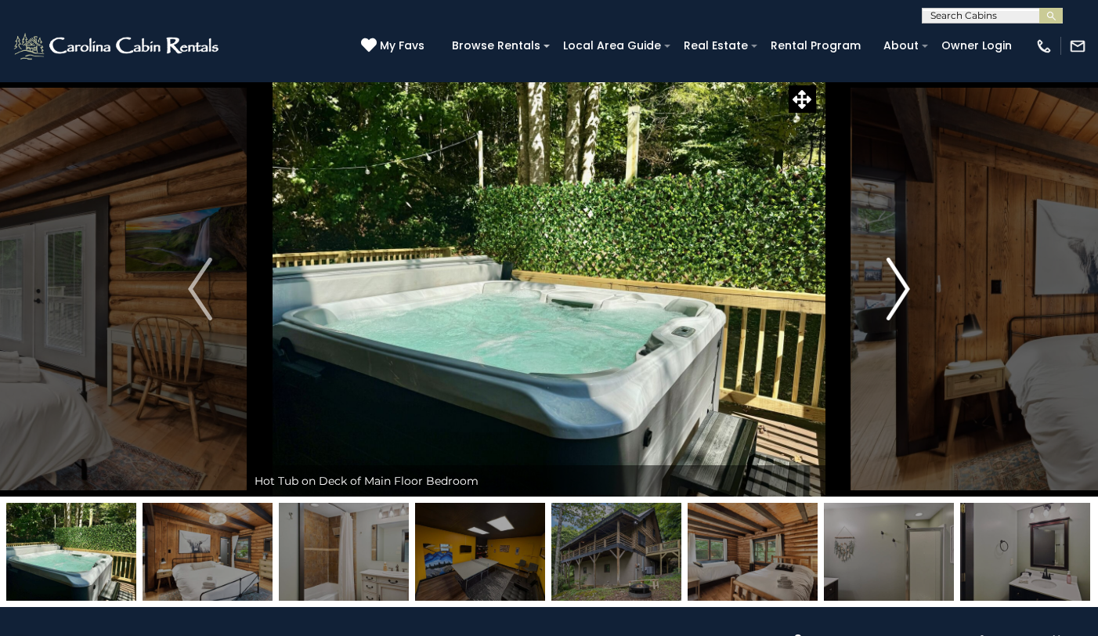
click at [896, 298] on img "Next" at bounding box center [897, 289] width 23 height 63
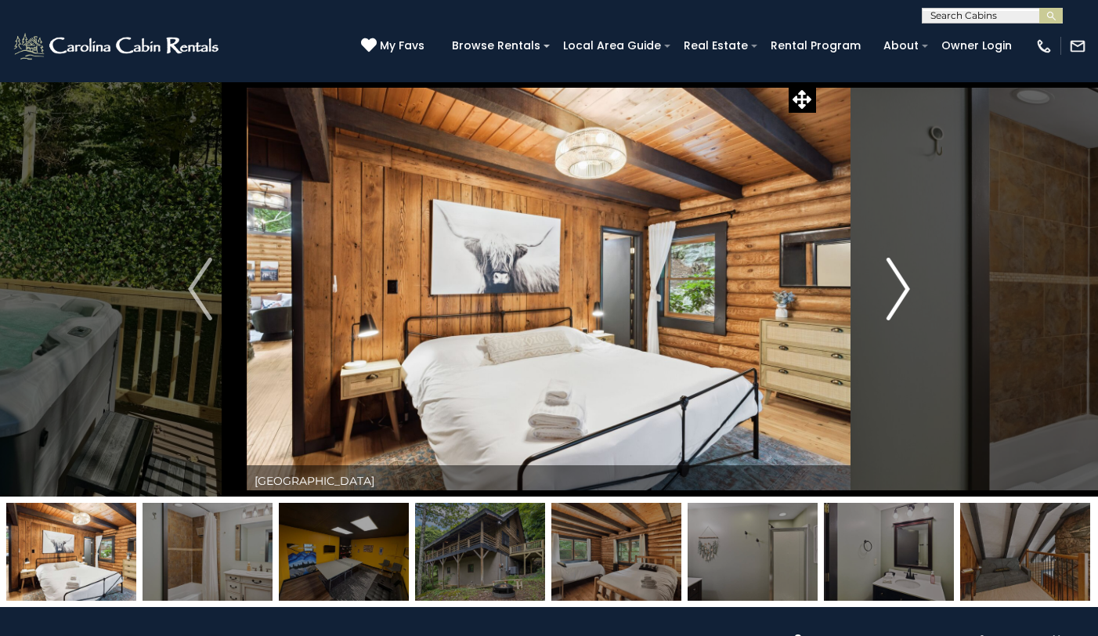
click at [896, 298] on img "Next" at bounding box center [897, 289] width 23 height 63
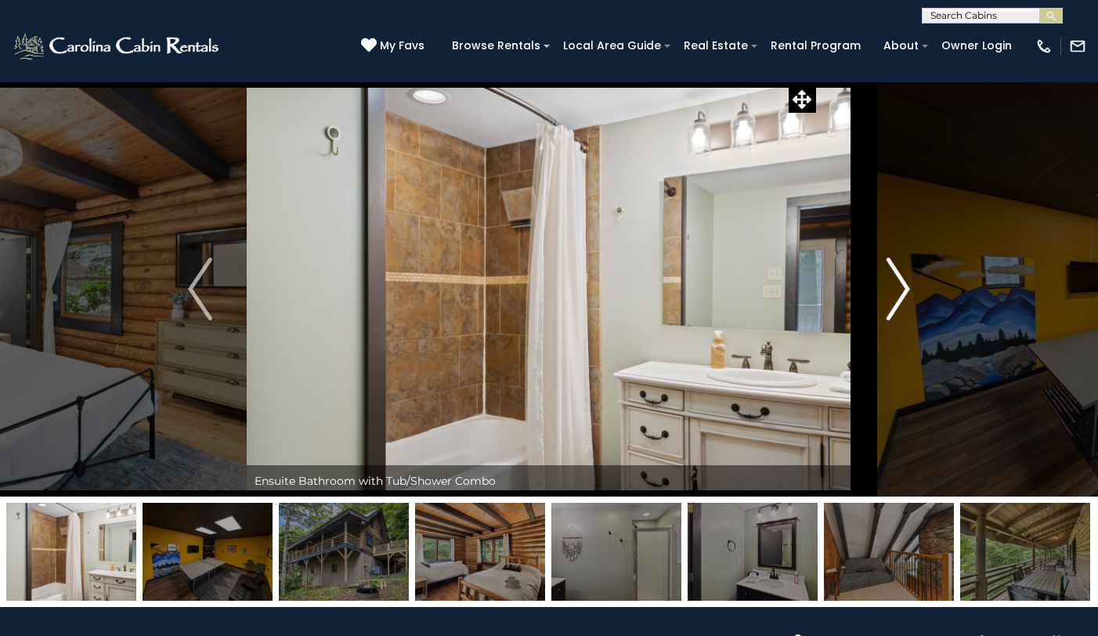
click at [896, 298] on img "Next" at bounding box center [897, 289] width 23 height 63
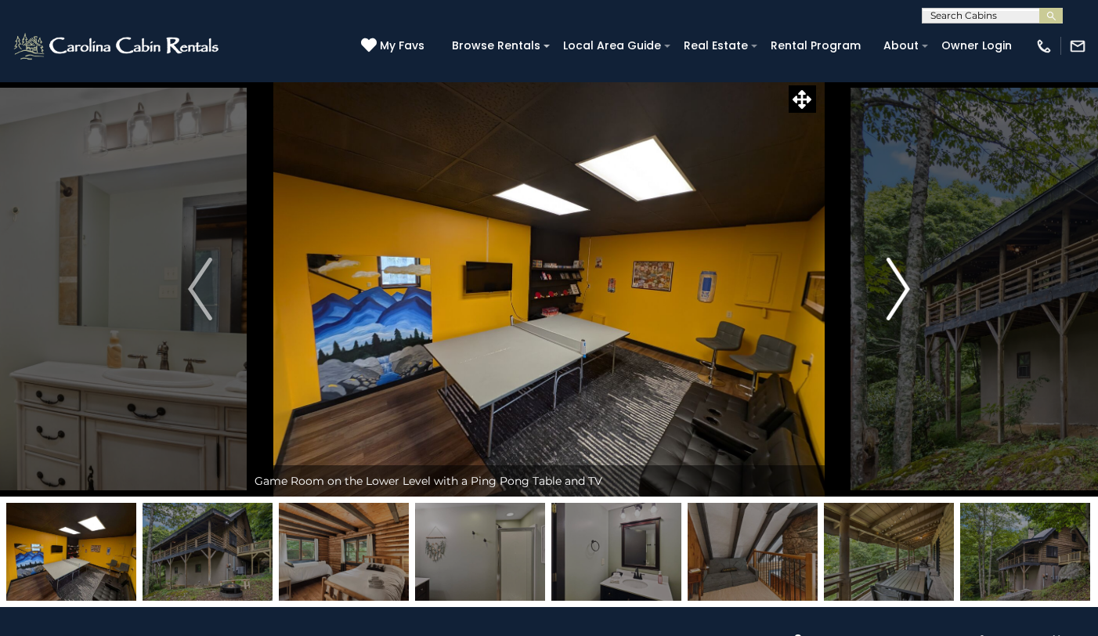
click at [896, 298] on img "Next" at bounding box center [897, 289] width 23 height 63
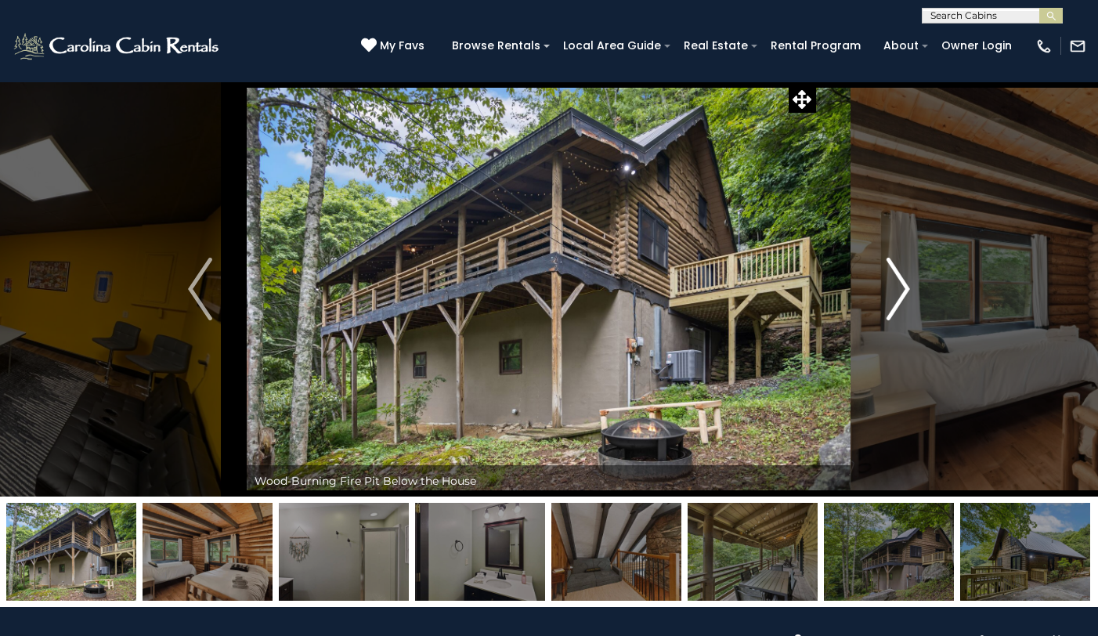
click at [896, 298] on img "Next" at bounding box center [897, 289] width 23 height 63
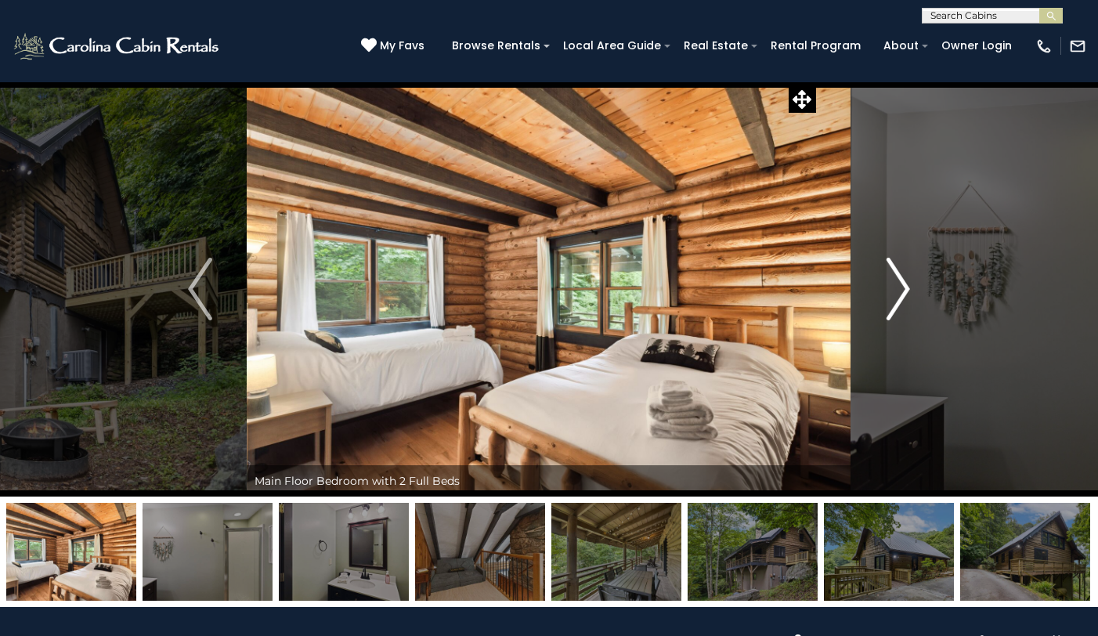
click at [896, 298] on img "Next" at bounding box center [897, 289] width 23 height 63
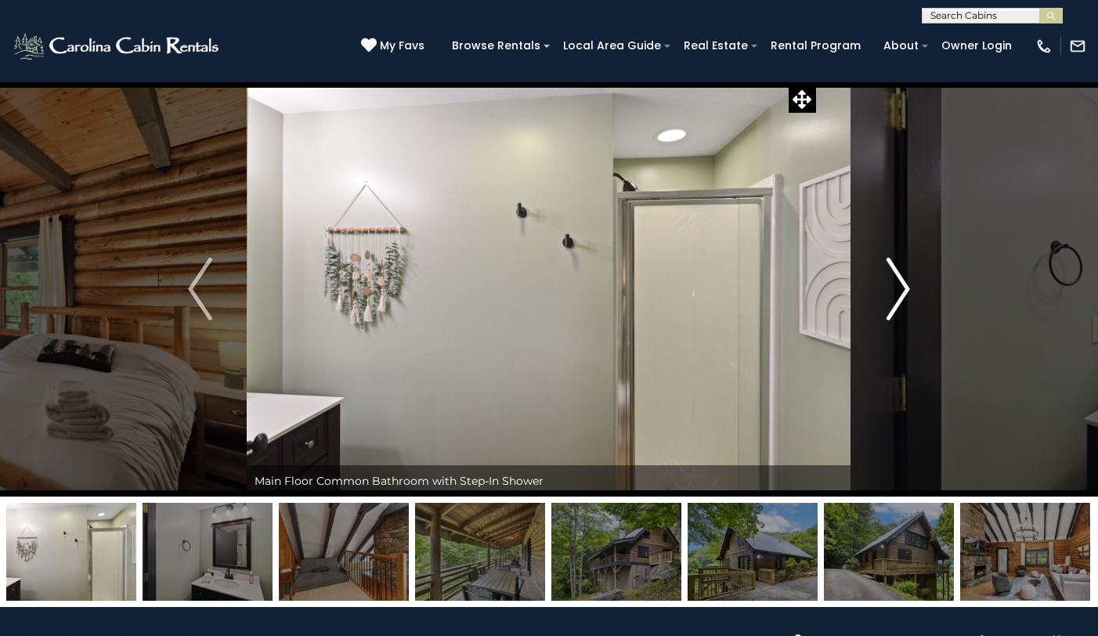
click at [896, 298] on img "Next" at bounding box center [897, 289] width 23 height 63
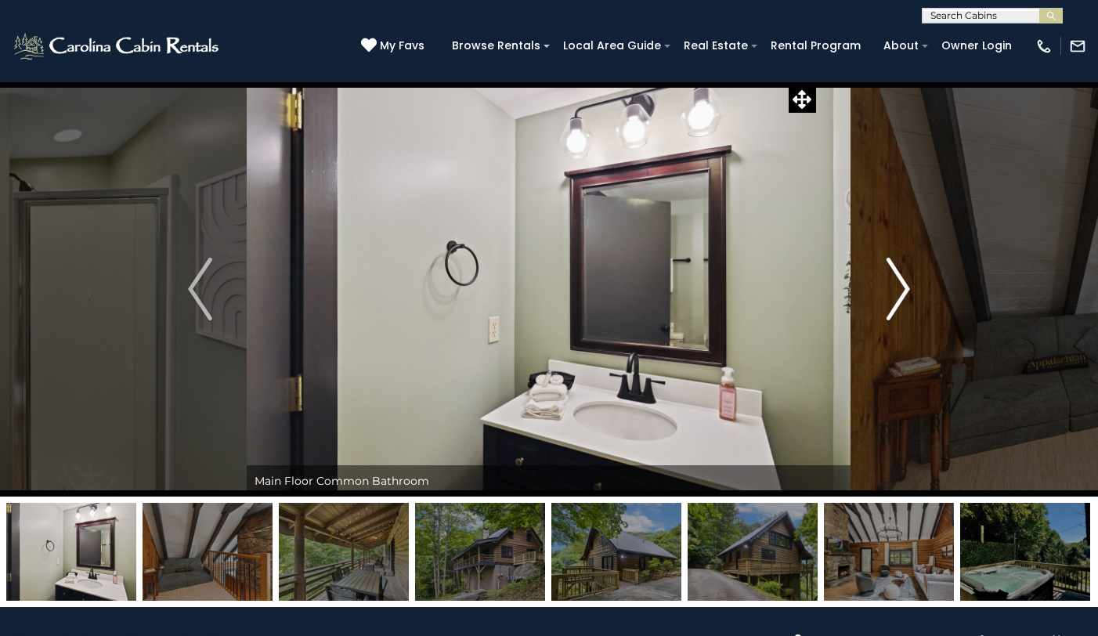
click at [896, 298] on img "Next" at bounding box center [897, 289] width 23 height 63
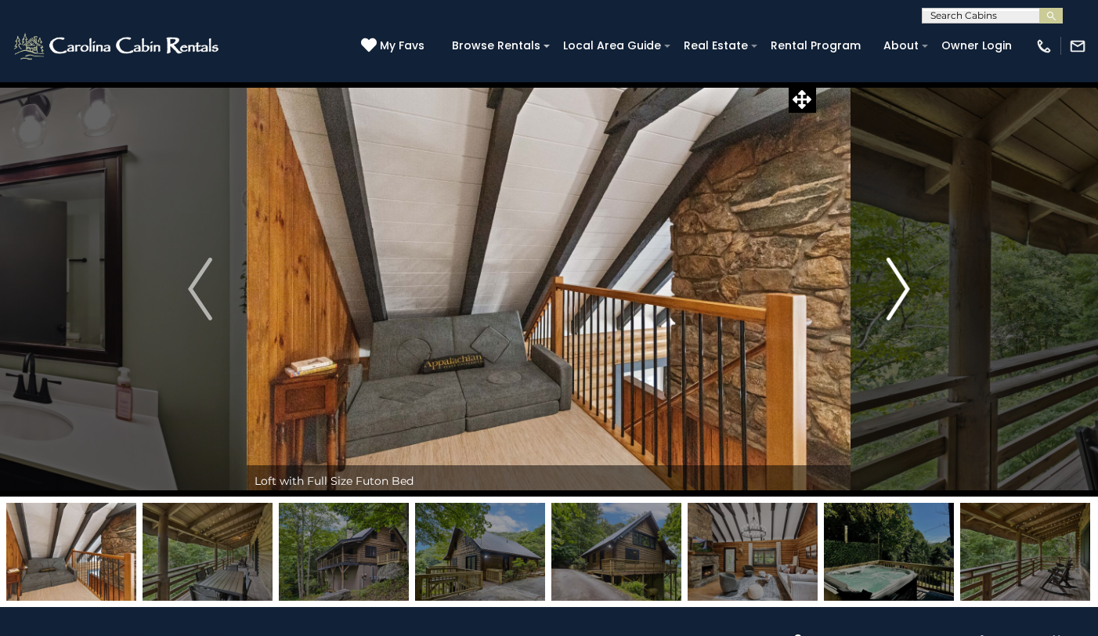
click at [896, 298] on img "Next" at bounding box center [897, 289] width 23 height 63
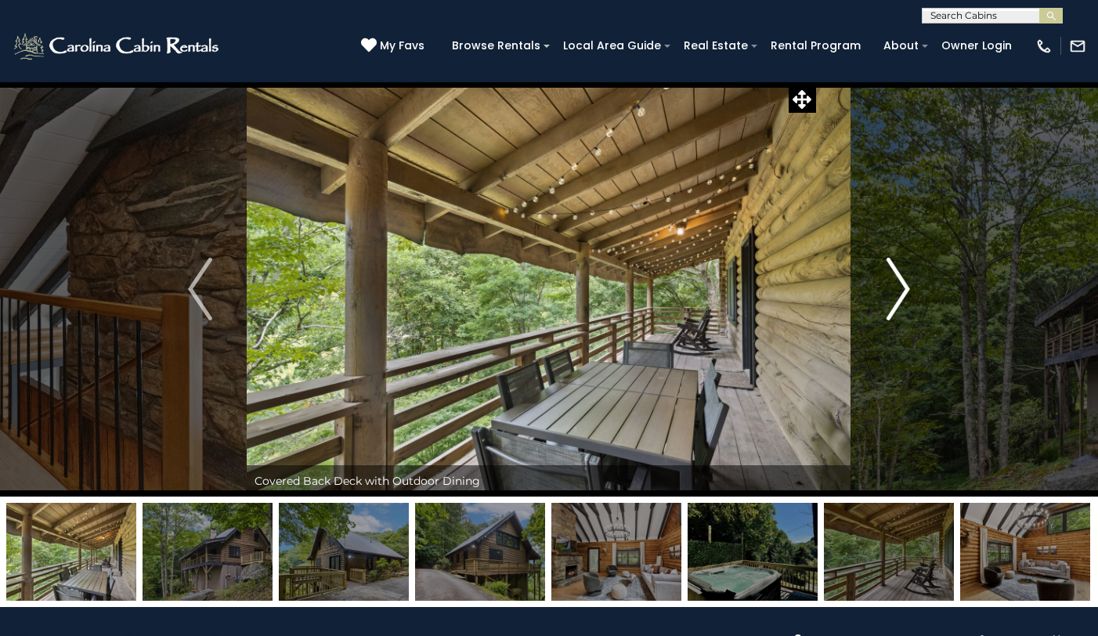
click at [896, 298] on img "Next" at bounding box center [897, 289] width 23 height 63
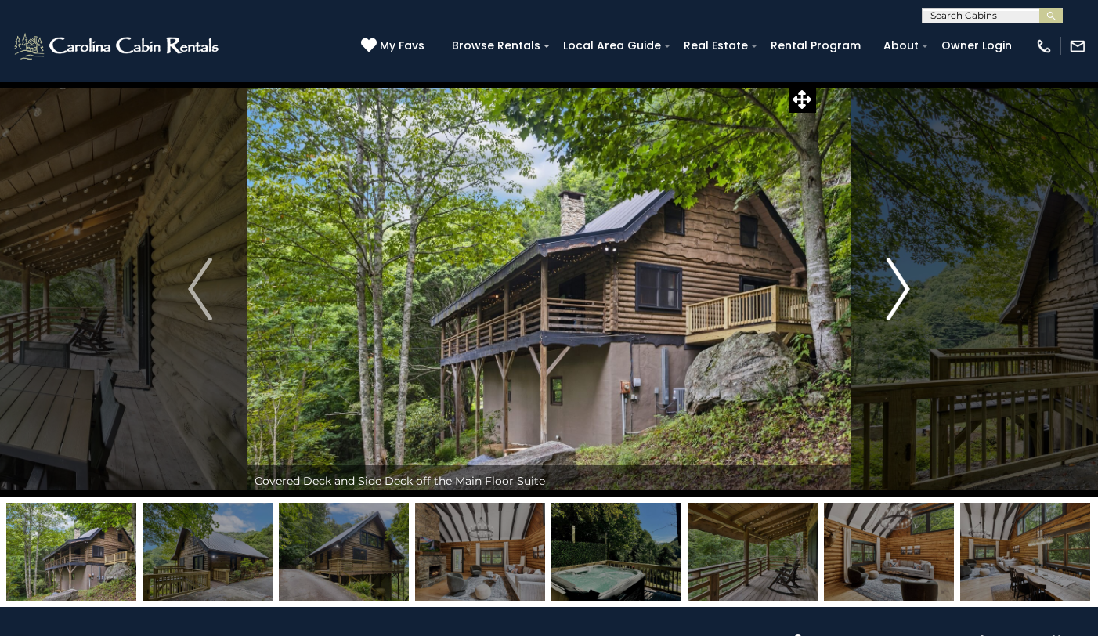
click at [896, 298] on img "Next" at bounding box center [897, 289] width 23 height 63
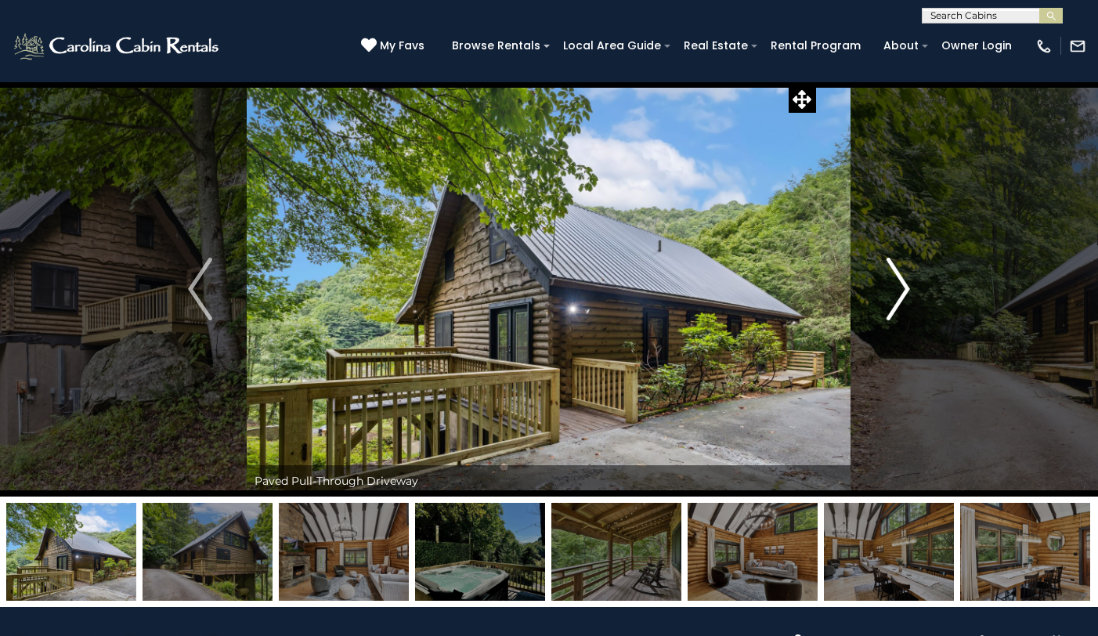
click at [896, 298] on img "Next" at bounding box center [897, 289] width 23 height 63
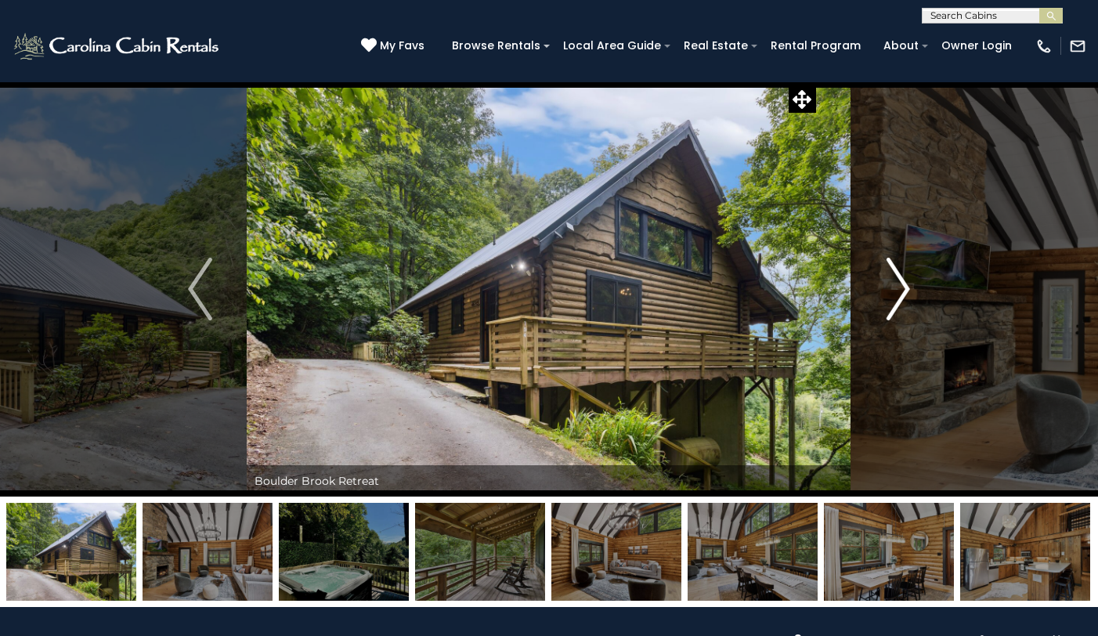
click at [896, 298] on img "Next" at bounding box center [897, 289] width 23 height 63
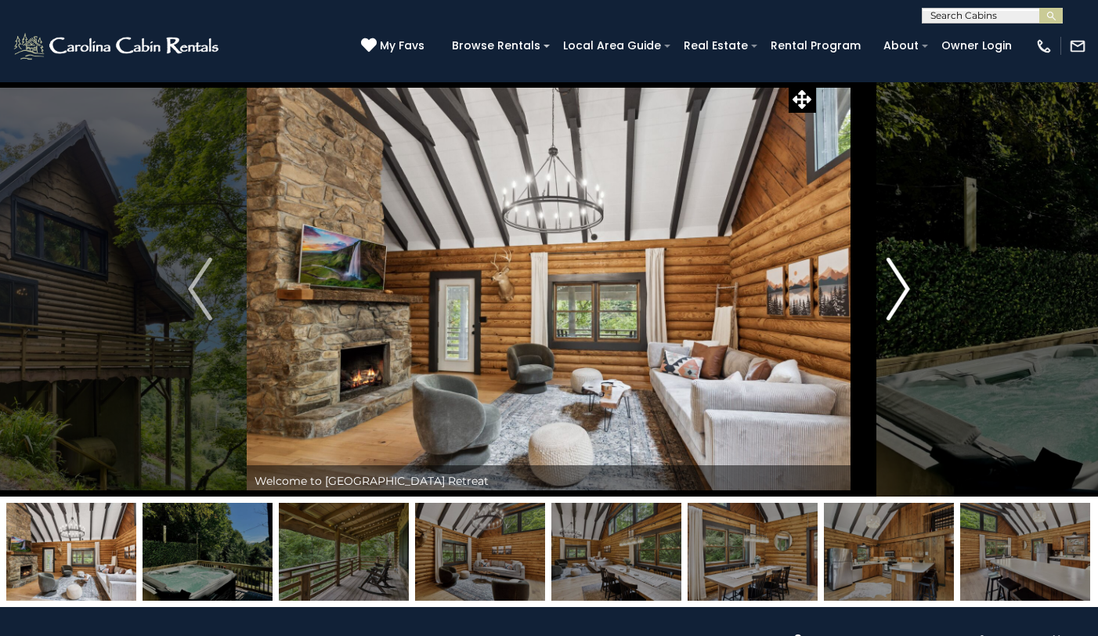
click at [895, 298] on img "Next" at bounding box center [897, 289] width 23 height 63
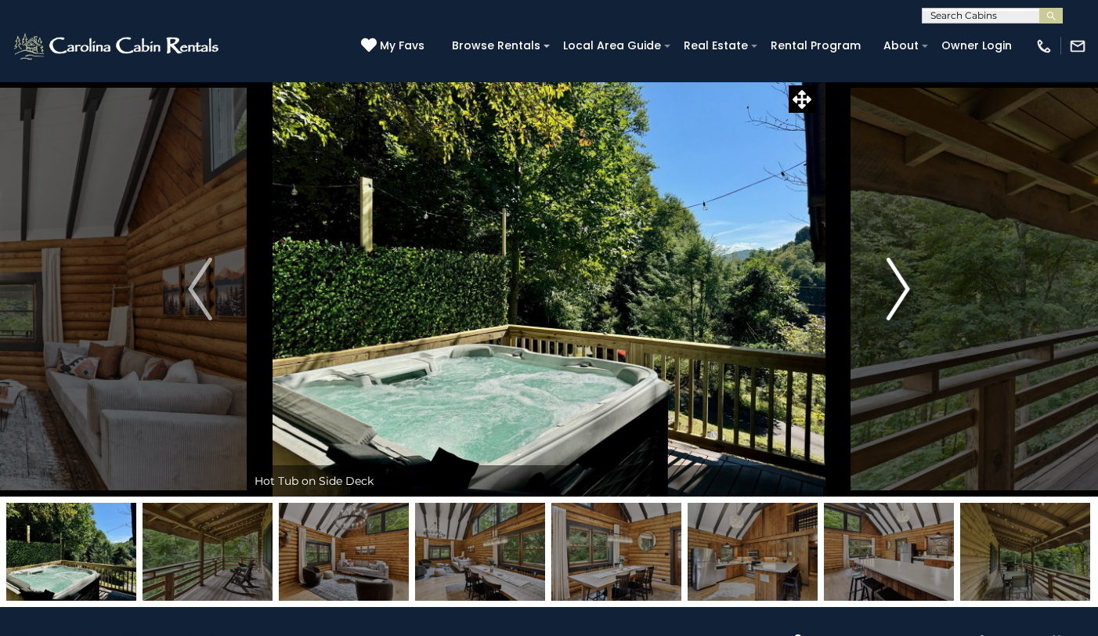
click at [894, 300] on img "Next" at bounding box center [897, 289] width 23 height 63
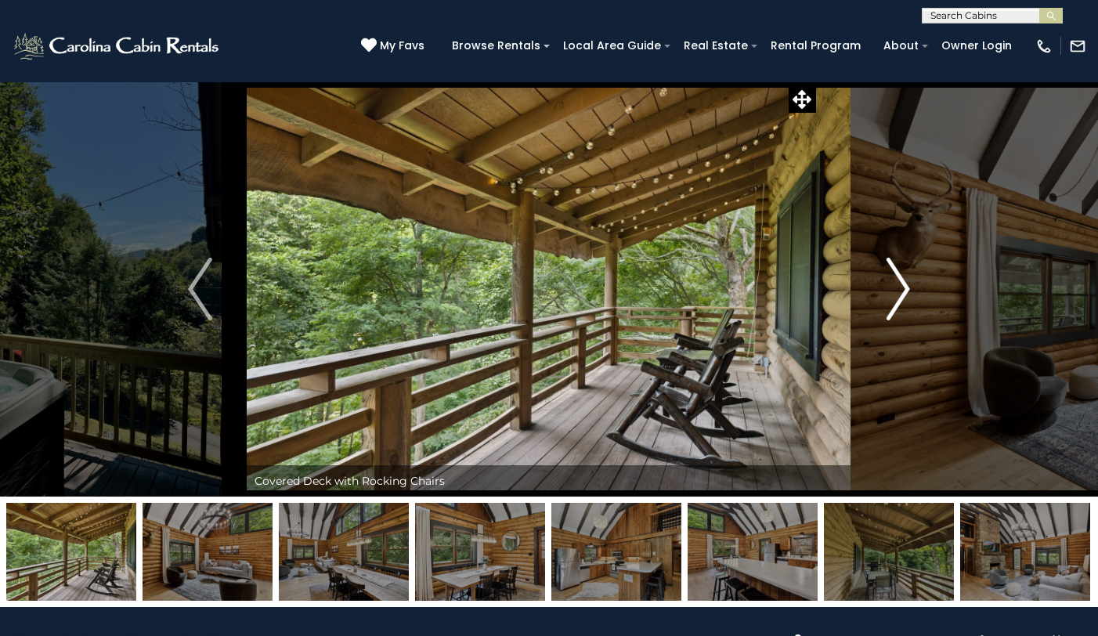
click at [894, 300] on img "Next" at bounding box center [897, 289] width 23 height 63
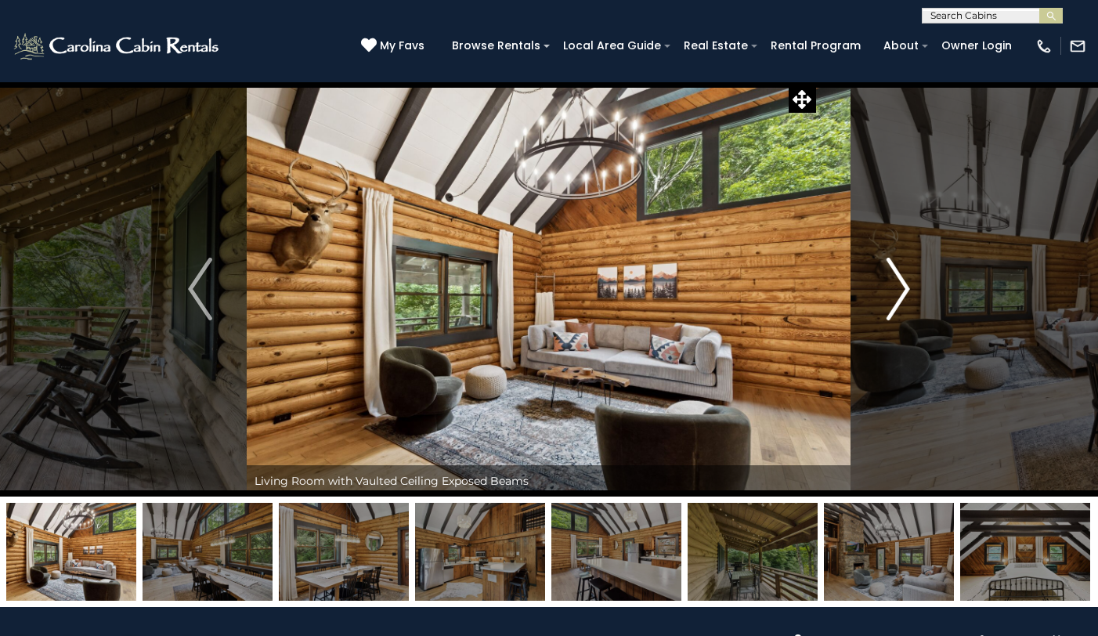
click at [894, 300] on img "Next" at bounding box center [897, 289] width 23 height 63
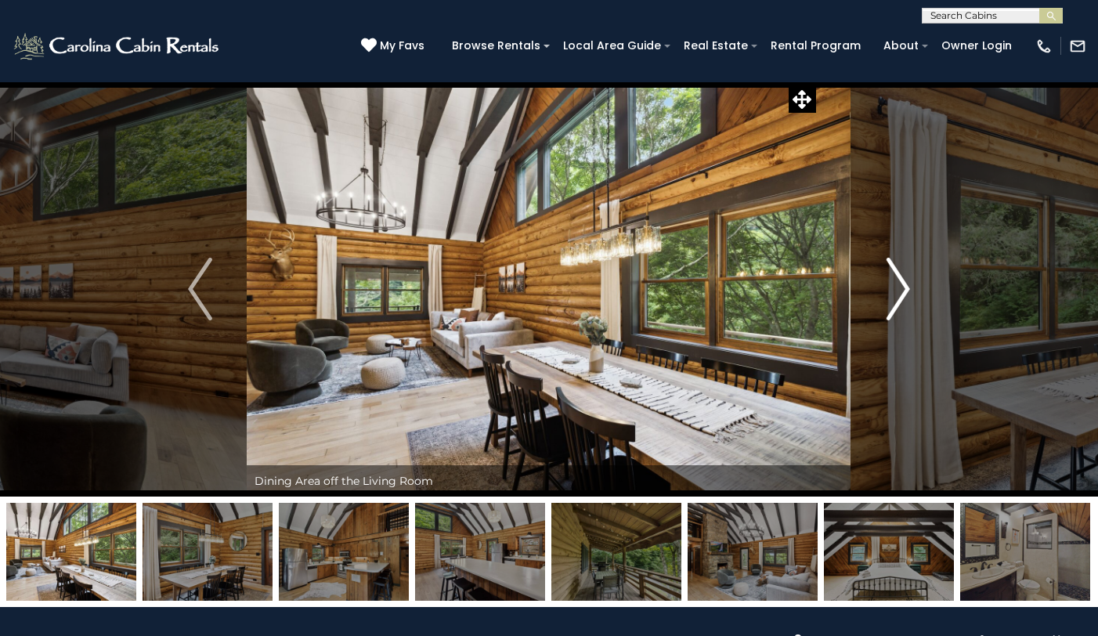
click at [894, 300] on img "Next" at bounding box center [897, 289] width 23 height 63
